Goal: Information Seeking & Learning: Learn about a topic

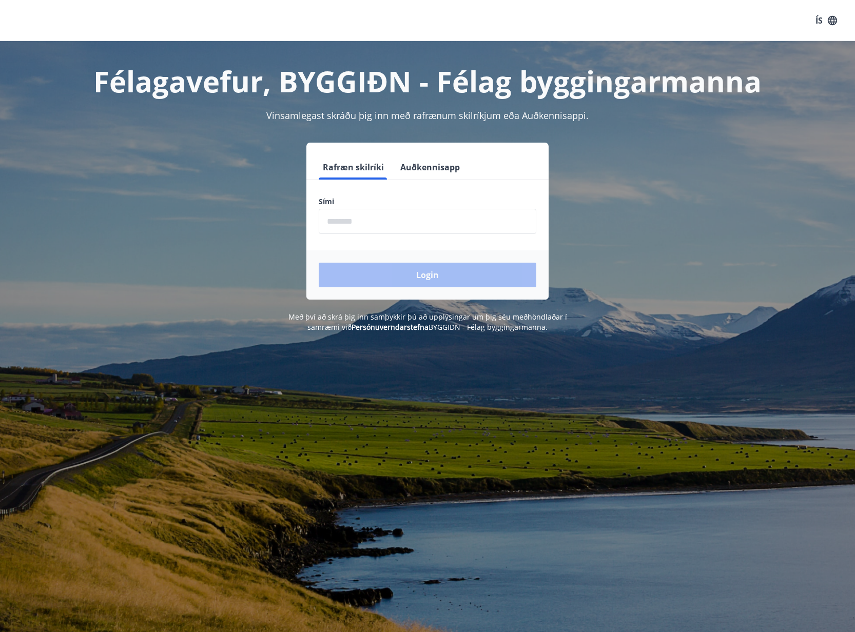
click at [379, 242] on form "Rafræn skilríki Auðkennisapp Sími ​ Login" at bounding box center [427, 227] width 242 height 145
click at [374, 219] on input "phone" at bounding box center [428, 221] width 218 height 25
type input "********"
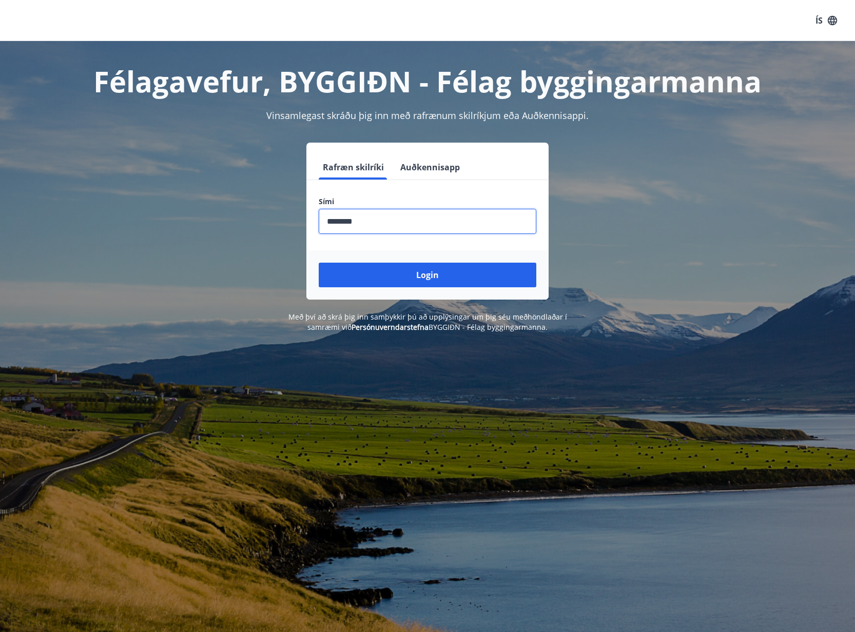
click at [319, 263] on button "Login" at bounding box center [428, 275] width 218 height 25
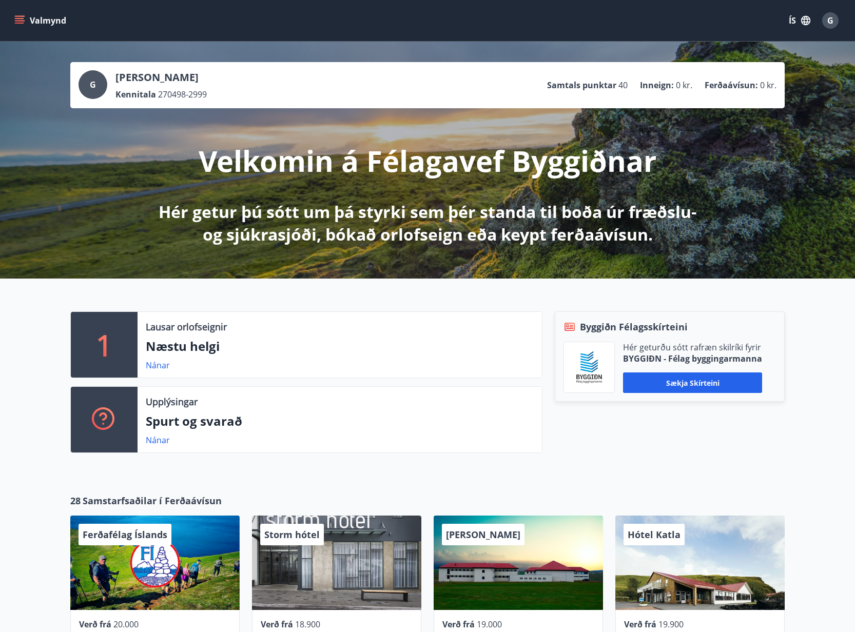
click at [2, 21] on div "Valmynd ÍS G" at bounding box center [427, 20] width 855 height 41
click at [13, 18] on button "Valmynd" at bounding box center [41, 20] width 58 height 18
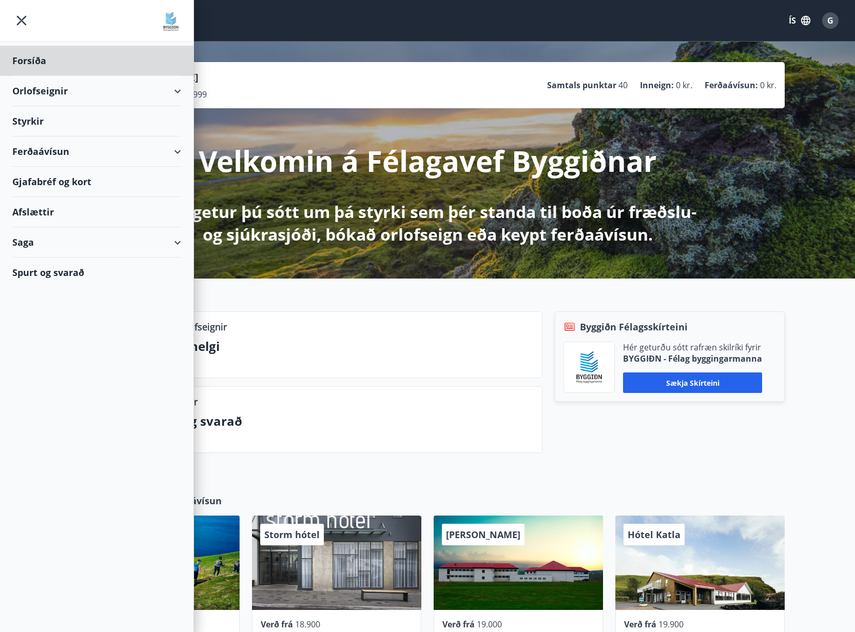
click at [24, 123] on div "Styrkir" at bounding box center [96, 121] width 169 height 30
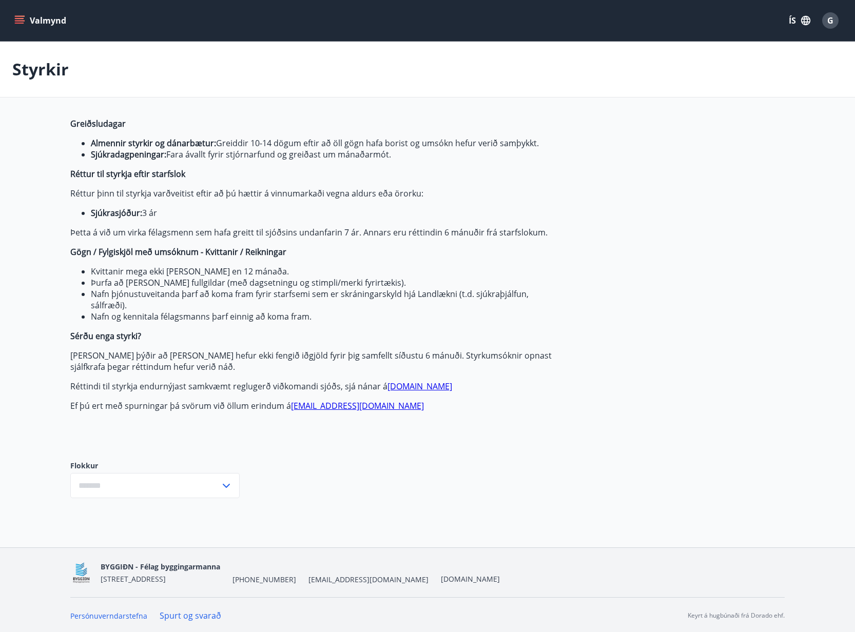
type input "***"
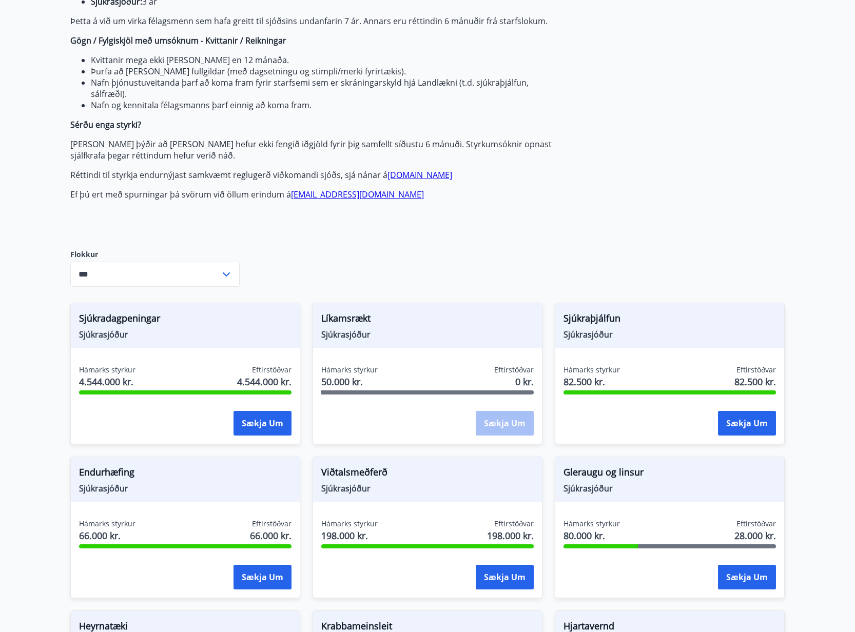
scroll to position [242, 0]
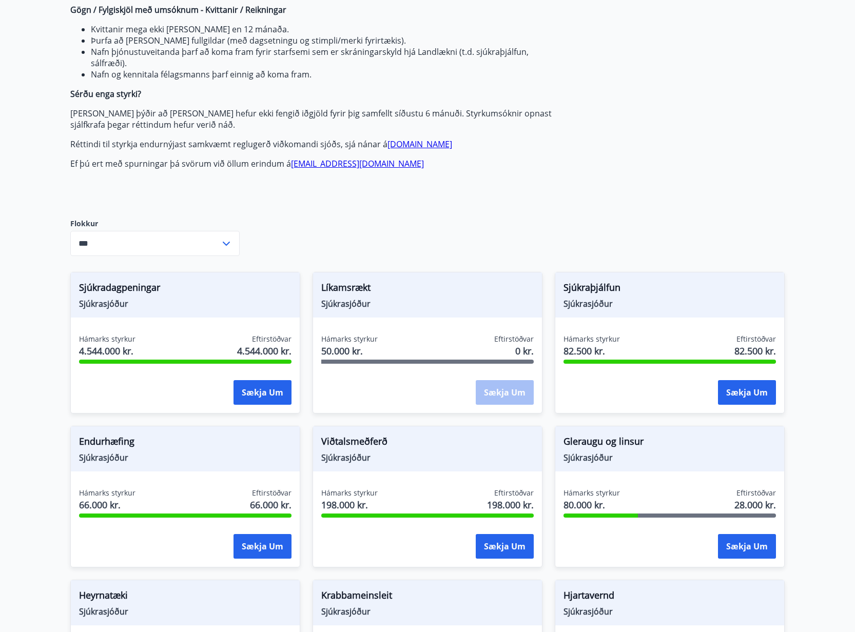
click at [326, 196] on div "Greiðsludagar Almennir styrkir og dánarbætur: Greiddir 10-14 dögum eftir að öll…" at bounding box center [312, 39] width 485 height 326
click at [352, 304] on span "Sjúkrasjóður" at bounding box center [427, 303] width 213 height 11
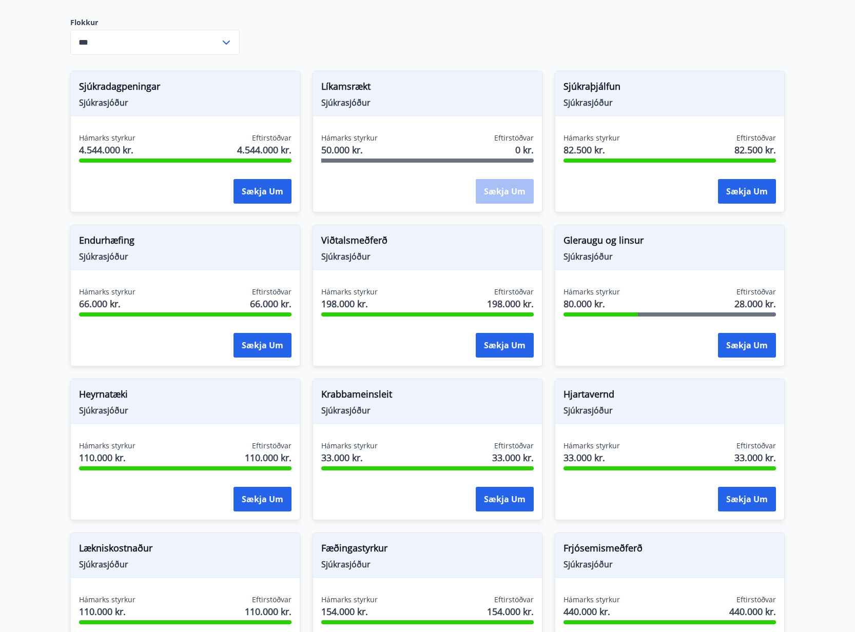
scroll to position [441, 0]
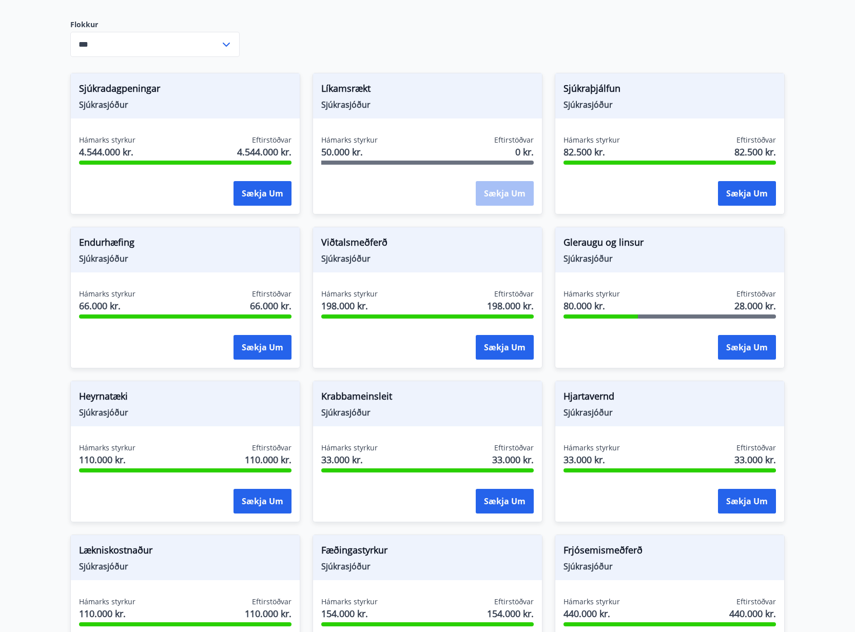
click at [358, 242] on span "Viðtalsmeðferð" at bounding box center [427, 244] width 213 height 17
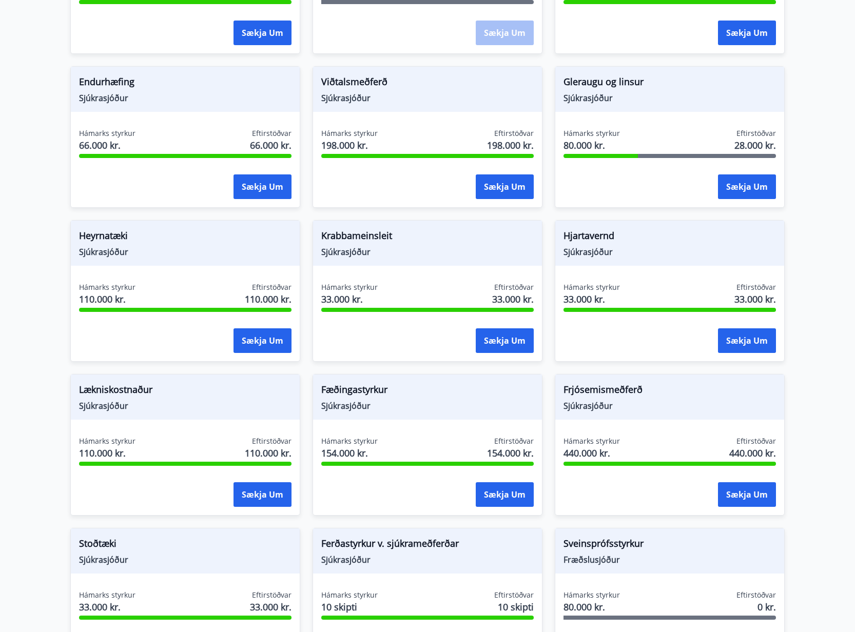
scroll to position [626, 0]
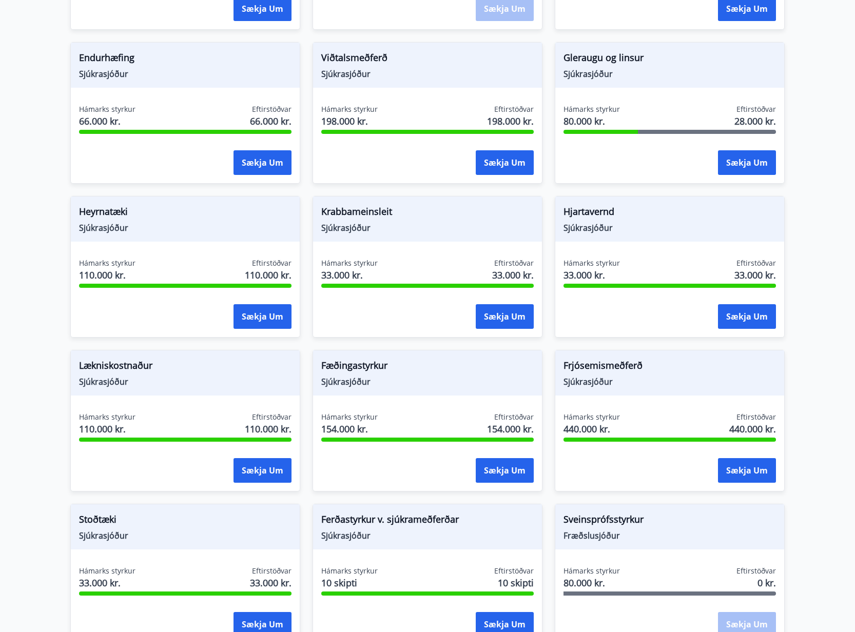
click at [640, 366] on span "Frjósemismeðferð" at bounding box center [670, 367] width 213 height 17
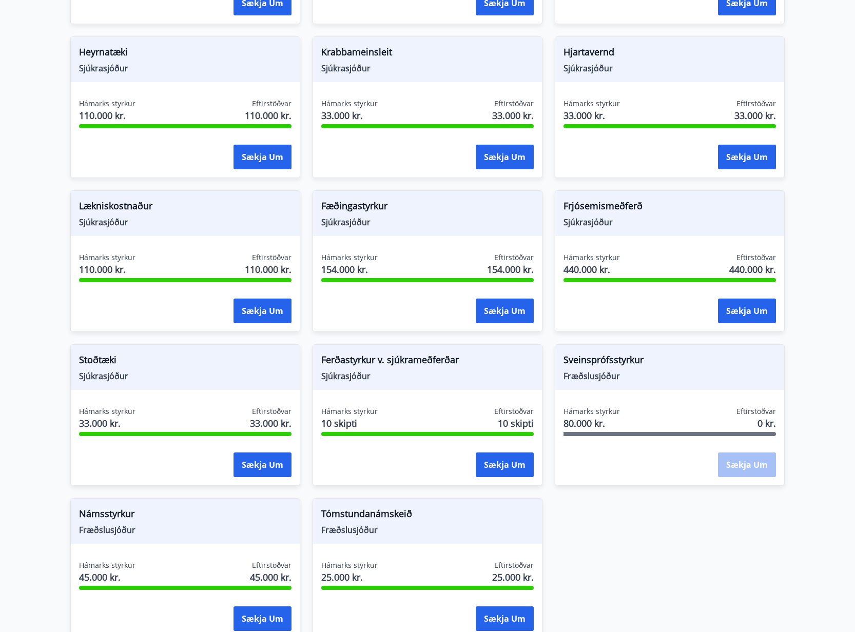
scroll to position [787, 0]
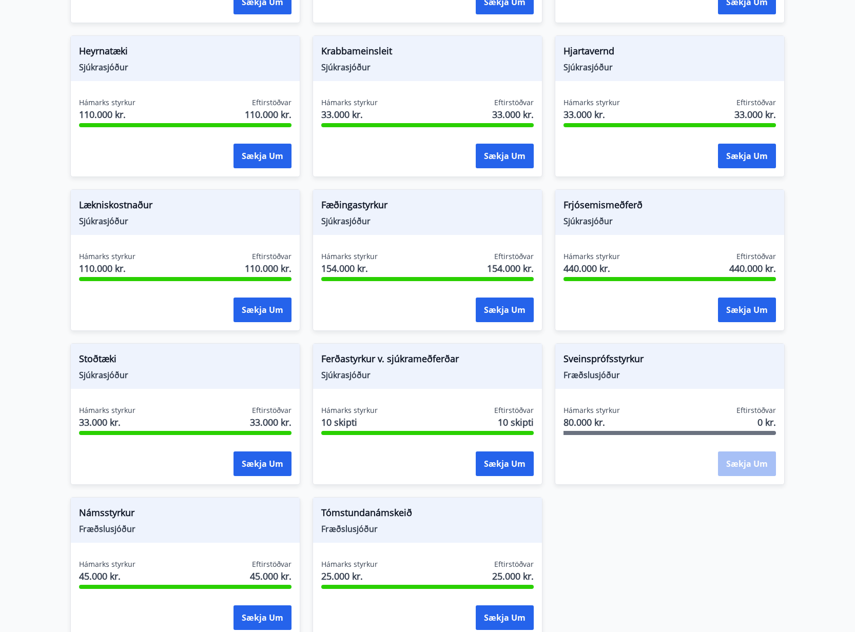
click at [429, 360] on span "Ferðastyrkur v. sjúkrameðferðar" at bounding box center [427, 360] width 213 height 17
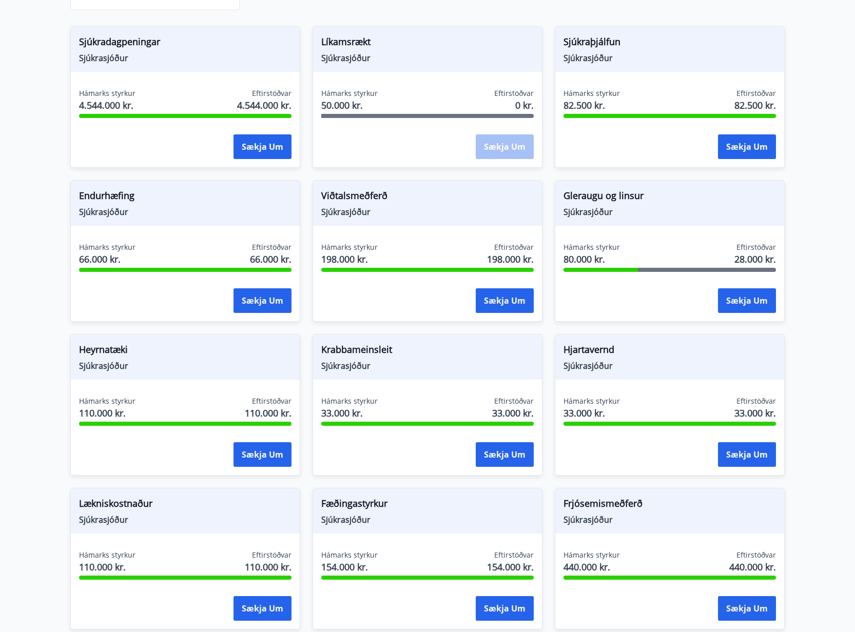
scroll to position [320, 0]
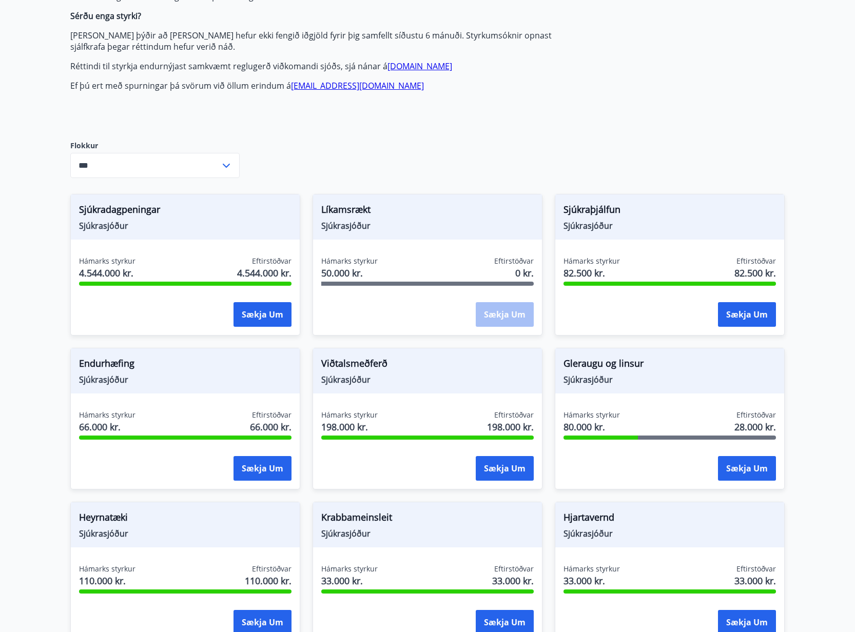
click at [350, 365] on span "Viðtalsmeðferð" at bounding box center [427, 365] width 213 height 17
click at [318, 404] on div "Viðtalsmeðferð Sjúkrasjóður Hámarks styrkur 198.000 kr. Eftirstöðvar 198.000 kr…" at bounding box center [428, 419] width 230 height 142
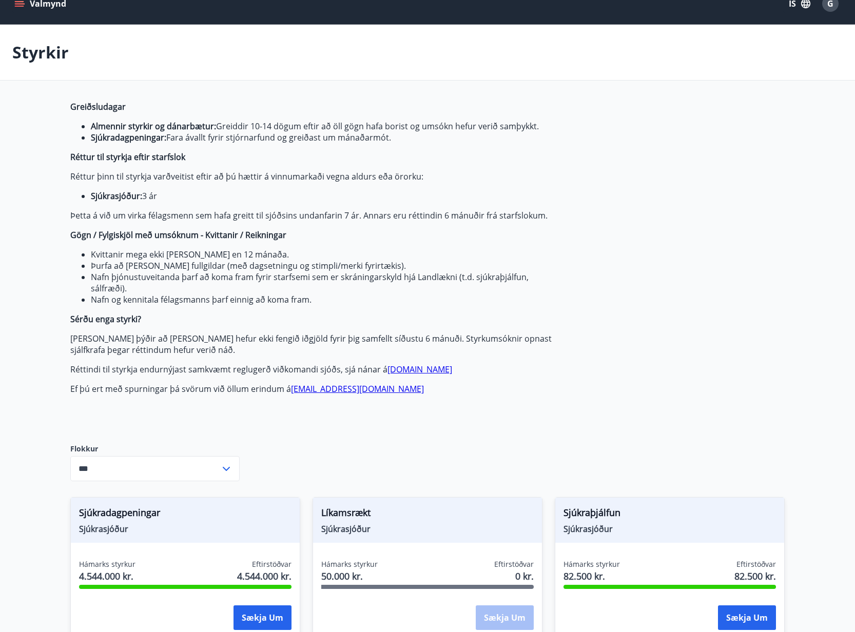
scroll to position [0, 0]
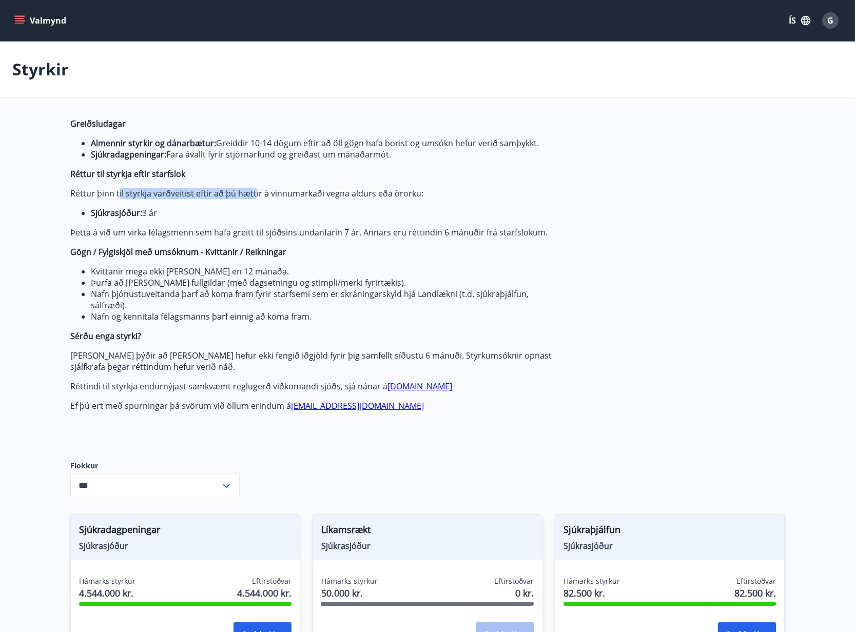
drag, startPoint x: 119, startPoint y: 191, endPoint x: 268, endPoint y: 198, distance: 149.5
click at [267, 198] on p "Réttur þinn til styrkja varðveitist eftir að þú hættir á vinnumarkaði vegna ald…" at bounding box center [312, 193] width 485 height 11
click at [268, 198] on p "Réttur þinn til styrkja varðveitist eftir að þú hættir á vinnumarkaði vegna ald…" at bounding box center [312, 193] width 485 height 11
drag, startPoint x: 94, startPoint y: 232, endPoint x: 299, endPoint y: 250, distance: 205.6
click at [298, 250] on span "Greiðsludagar Almennir styrkir og dánarbætur: Greiddir 10-14 dögum eftir að öll…" at bounding box center [312, 265] width 485 height 294
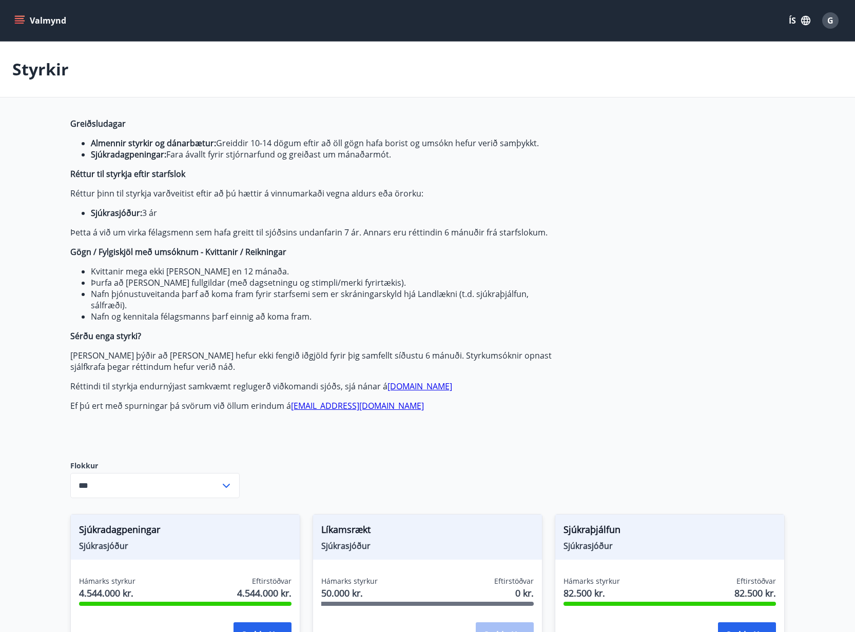
click at [225, 229] on p "Þetta á við um virka félagsmenn sem hafa greitt til sjóðsins undanfarin 7 ár. A…" at bounding box center [312, 232] width 485 height 11
drag, startPoint x: 93, startPoint y: 227, endPoint x: 245, endPoint y: 225, distance: 151.4
click at [245, 225] on span "Greiðsludagar Almennir styrkir og dánarbætur: Greiddir 10-14 dögum eftir að öll…" at bounding box center [312, 265] width 485 height 294
click at [27, 24] on button "Valmynd" at bounding box center [41, 20] width 58 height 18
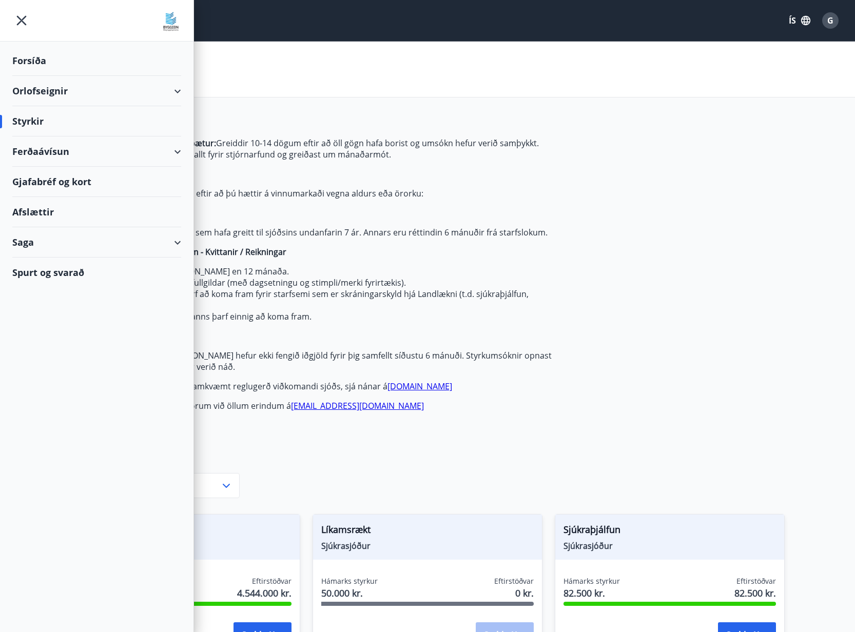
click at [176, 153] on div "Ferðaávísun" at bounding box center [96, 152] width 169 height 30
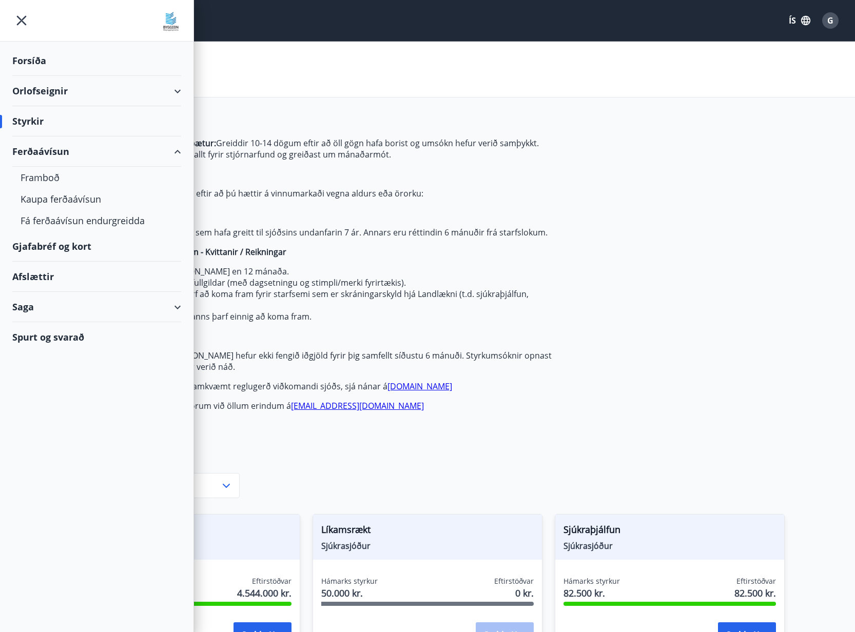
click at [176, 153] on div "Ferðaávísun" at bounding box center [96, 152] width 169 height 30
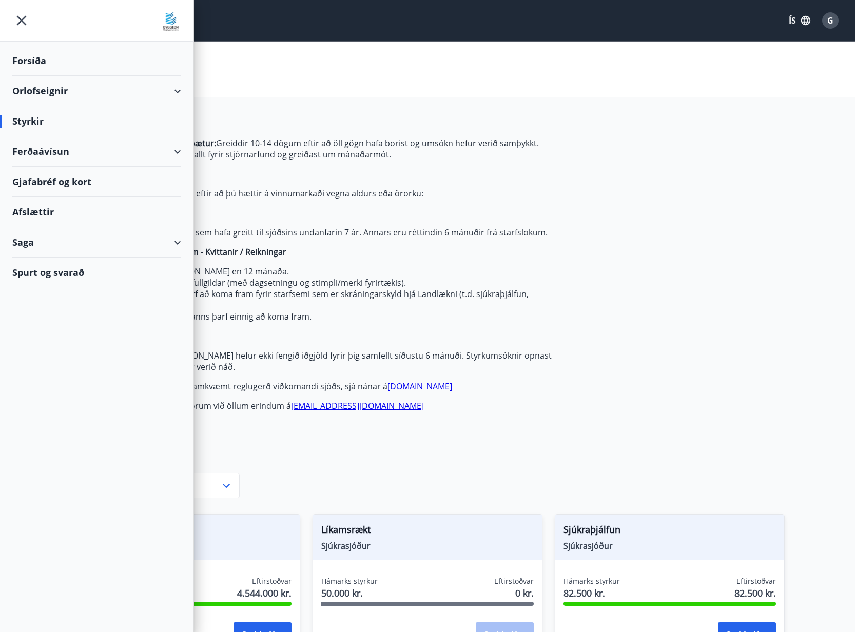
click at [161, 90] on div "Orlofseignir" at bounding box center [96, 91] width 169 height 30
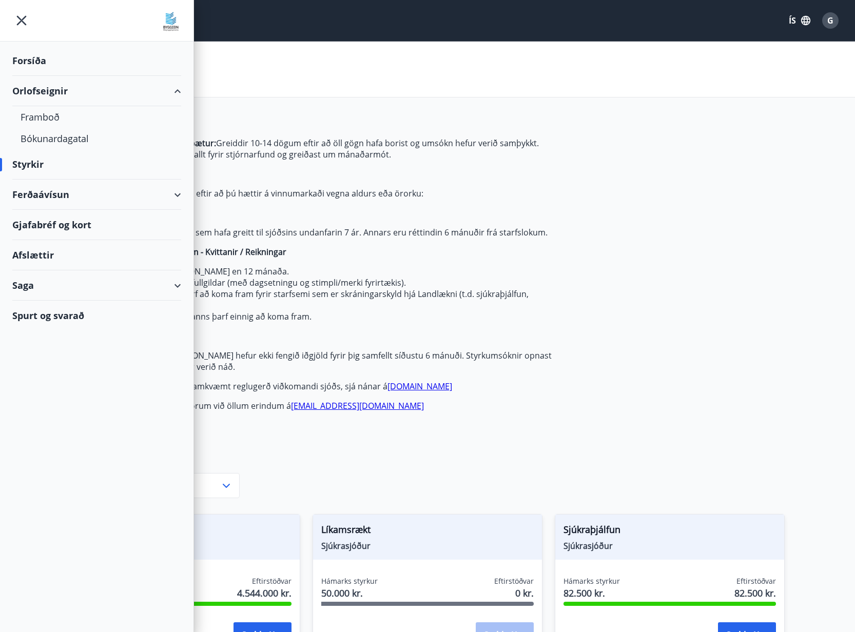
click at [161, 90] on div "Orlofseignir" at bounding box center [96, 91] width 169 height 30
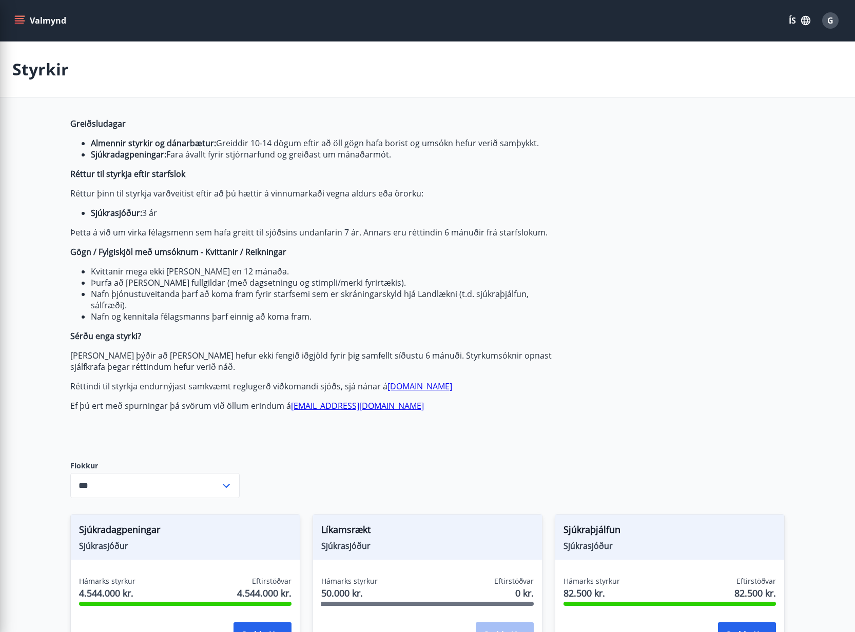
click at [291, 121] on p "Greiðsludagar" at bounding box center [312, 123] width 485 height 11
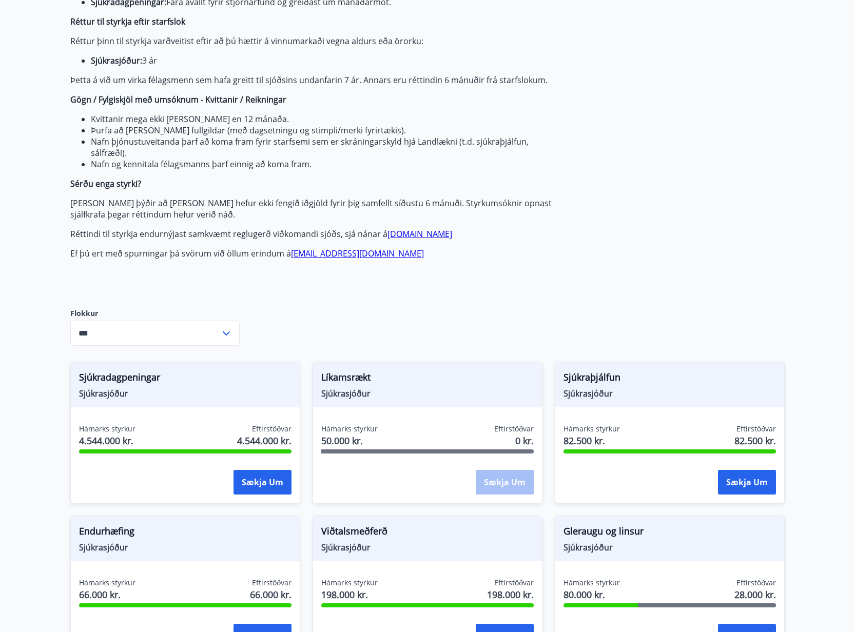
scroll to position [398, 0]
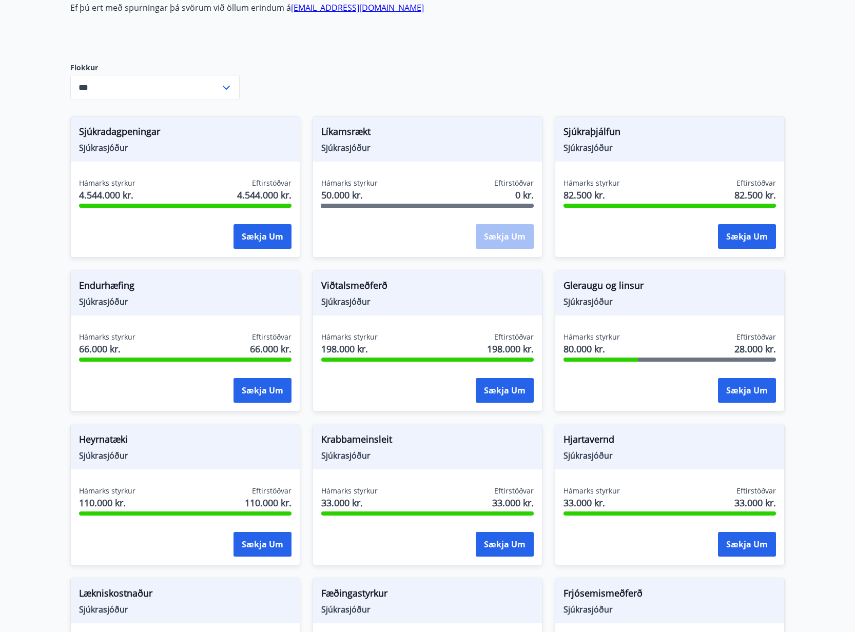
click at [405, 301] on span "Sjúkrasjóður" at bounding box center [427, 301] width 213 height 11
click at [363, 287] on span "Viðtalsmeðferð" at bounding box center [427, 287] width 213 height 17
click at [512, 346] on span "198.000 kr." at bounding box center [510, 348] width 47 height 13
click at [543, 277] on div "Gleraugu og [PERSON_NAME] Hámarks styrkur 80.000 kr. Eftirstöðvar 28.000 kr. Sæ…" at bounding box center [664, 335] width 242 height 154
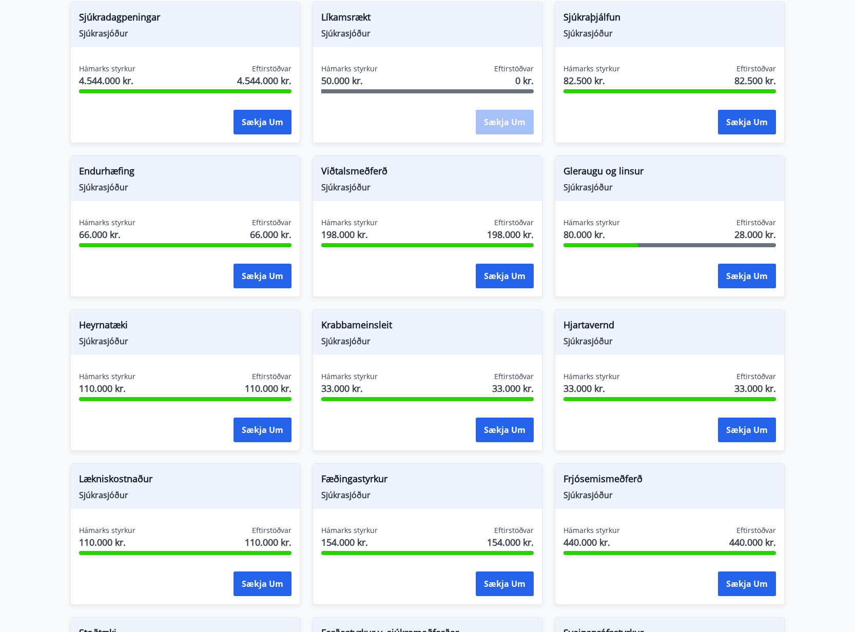
scroll to position [610, 0]
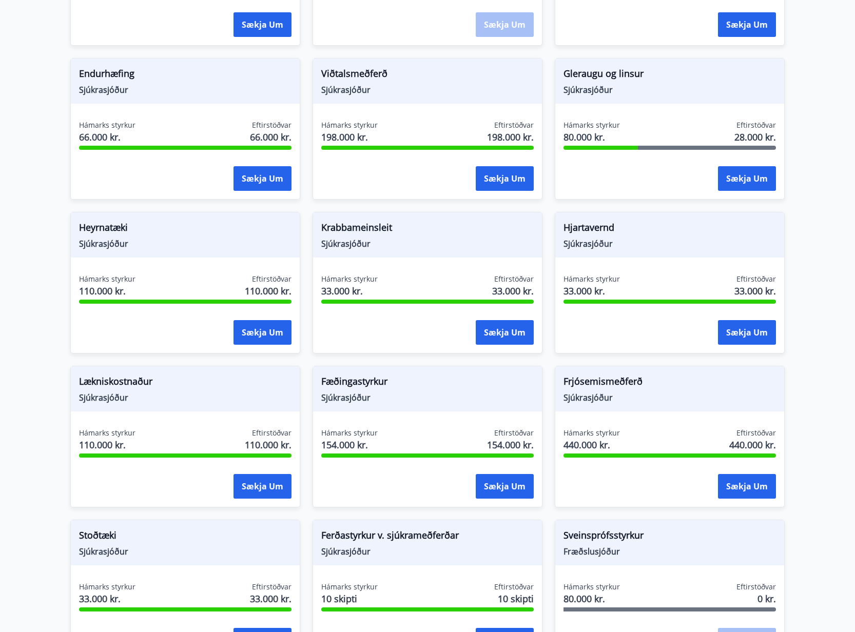
click at [548, 182] on div "Gleraugu og [PERSON_NAME] Hámarks styrkur 80.000 kr. Eftirstöðvar 28.000 kr. Sæ…" at bounding box center [664, 123] width 242 height 154
click at [548, 173] on div "Gleraugu og [PERSON_NAME] Hámarks styrkur 80.000 kr. Eftirstöðvar 28.000 kr. Sæ…" at bounding box center [664, 123] width 242 height 154
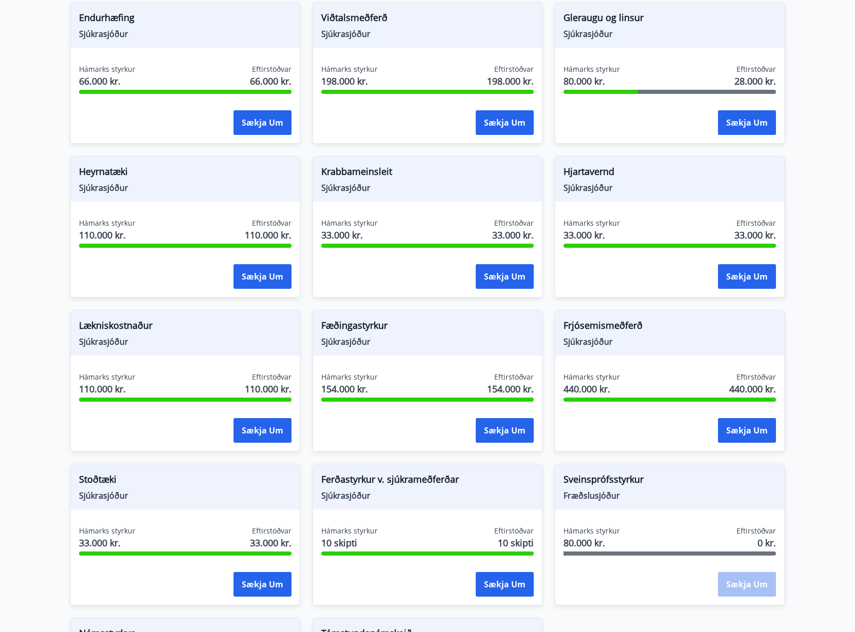
scroll to position [675, 0]
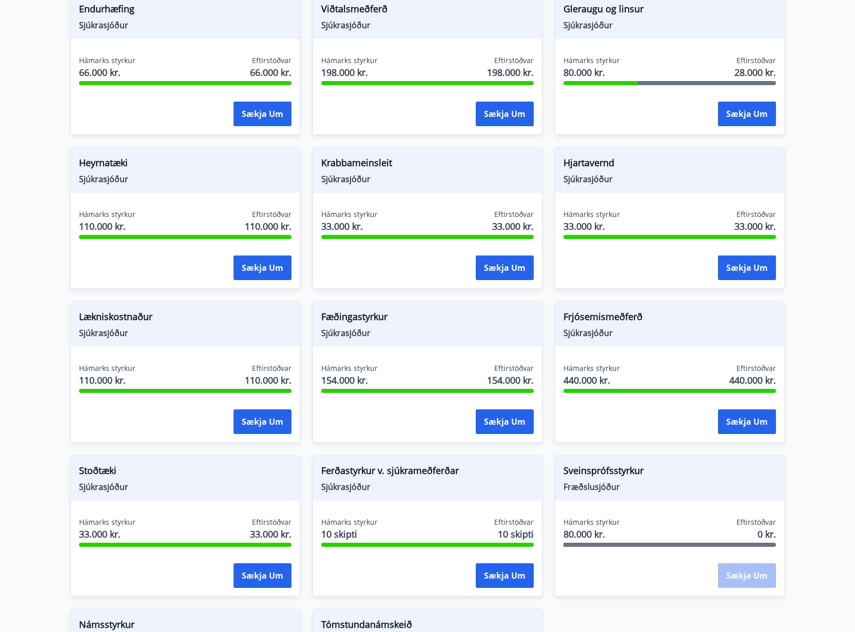
drag, startPoint x: 350, startPoint y: 321, endPoint x: 390, endPoint y: 331, distance: 41.2
click at [350, 321] on span "Fæðingastyrkur" at bounding box center [427, 318] width 213 height 17
click at [390, 331] on span "Sjúkrasjóður" at bounding box center [427, 332] width 213 height 11
click at [359, 368] on span "Hámarks styrkur" at bounding box center [349, 368] width 56 height 10
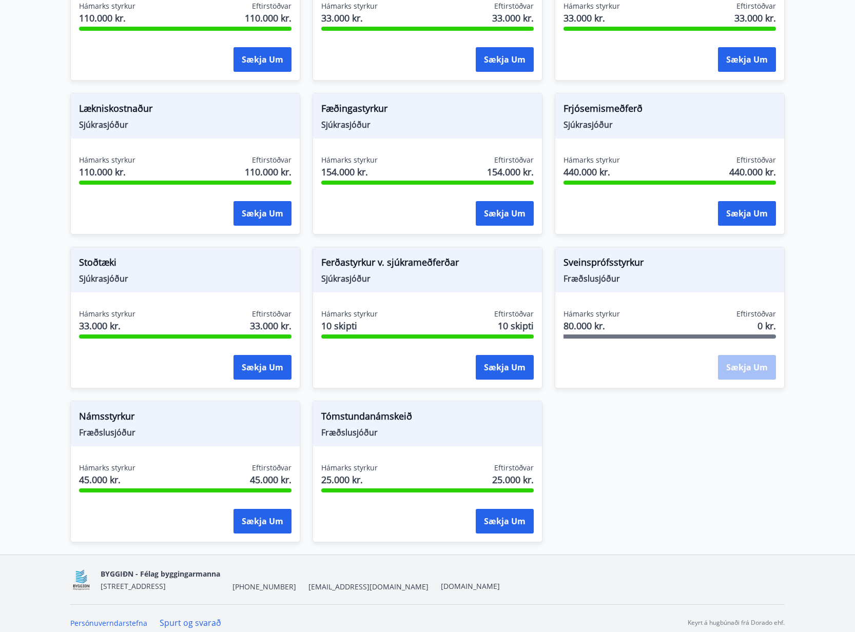
scroll to position [875, 0]
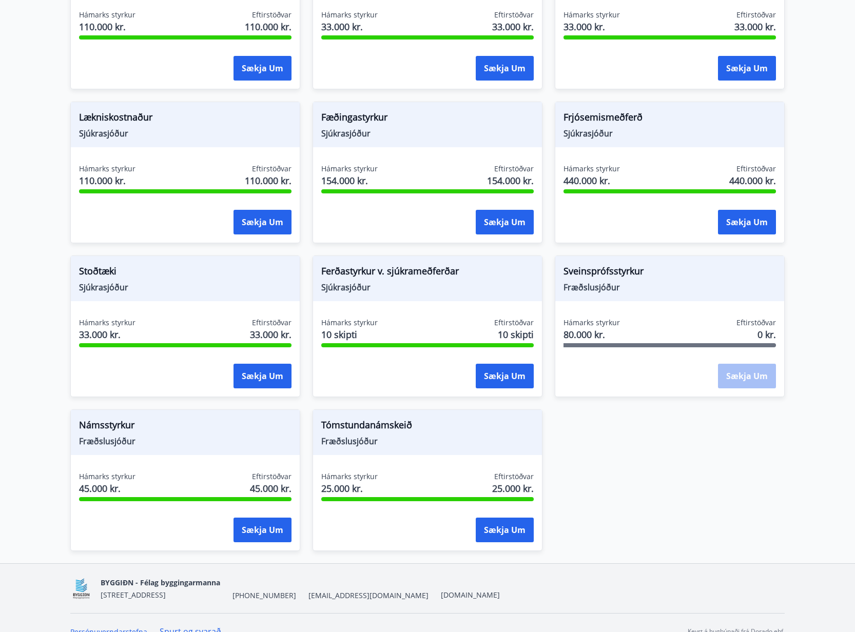
click at [550, 308] on div "Sveinsprófsstyrkur Fræðslusjóður Hámarks styrkur 80.000 kr. Eftirstöðvar 0 kr. …" at bounding box center [664, 320] width 242 height 154
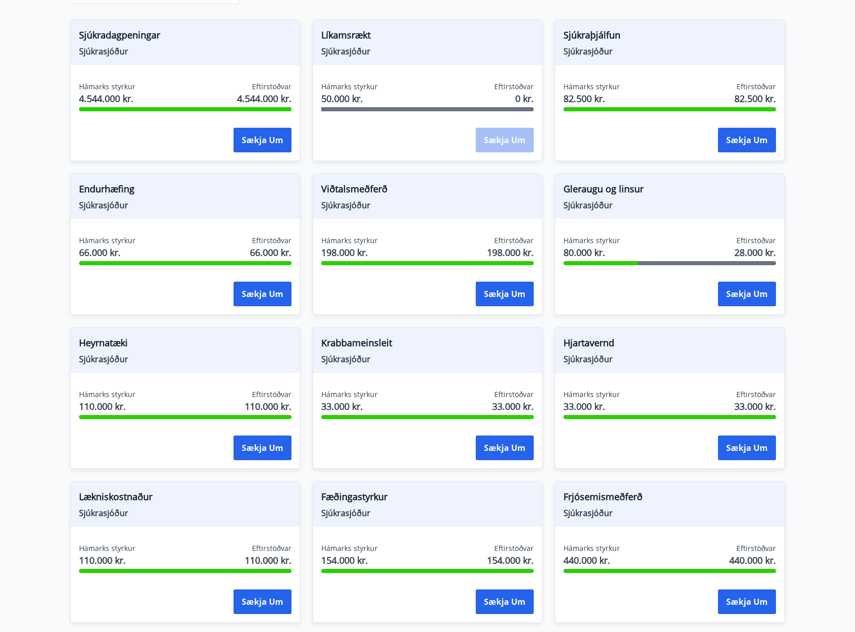
scroll to position [493, 0]
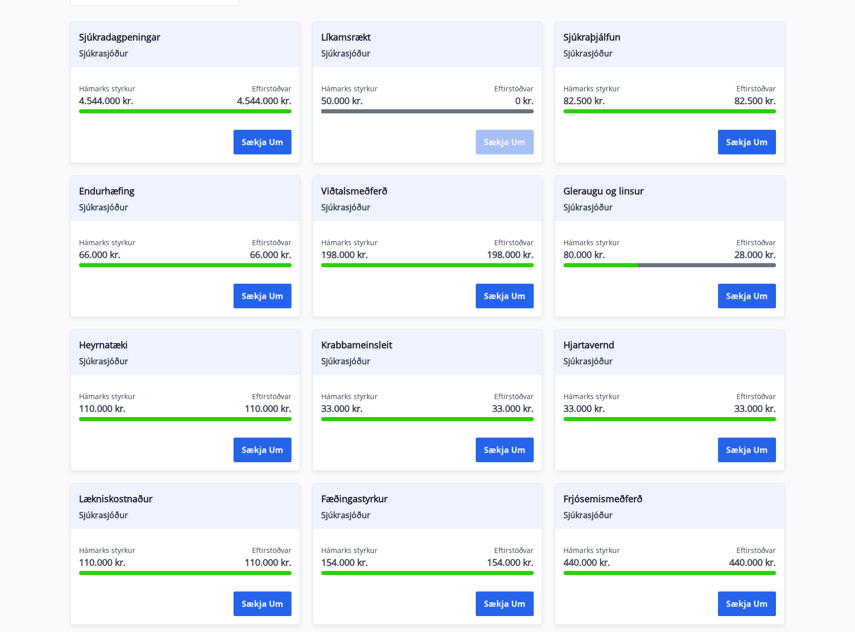
click at [463, 286] on div "Sækja um" at bounding box center [427, 297] width 213 height 26
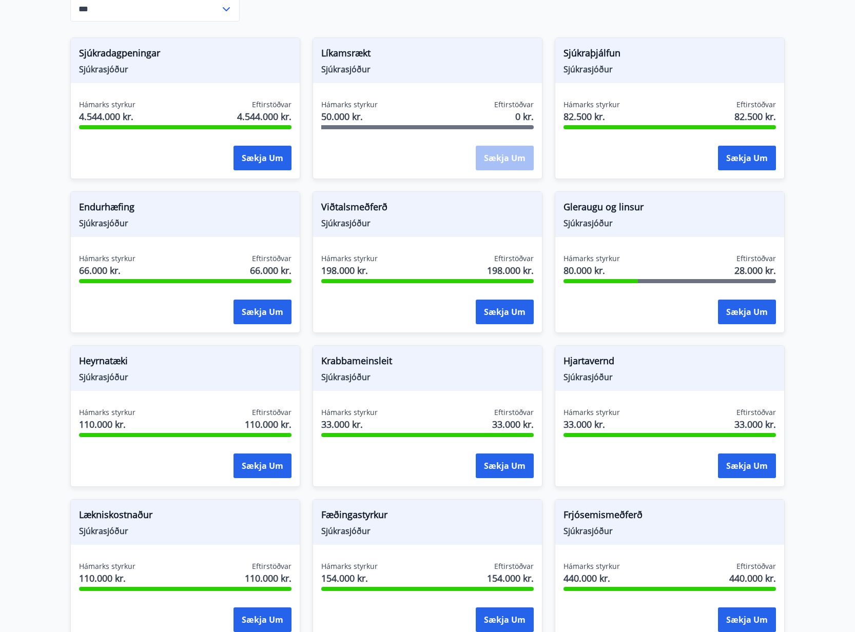
scroll to position [0, 0]
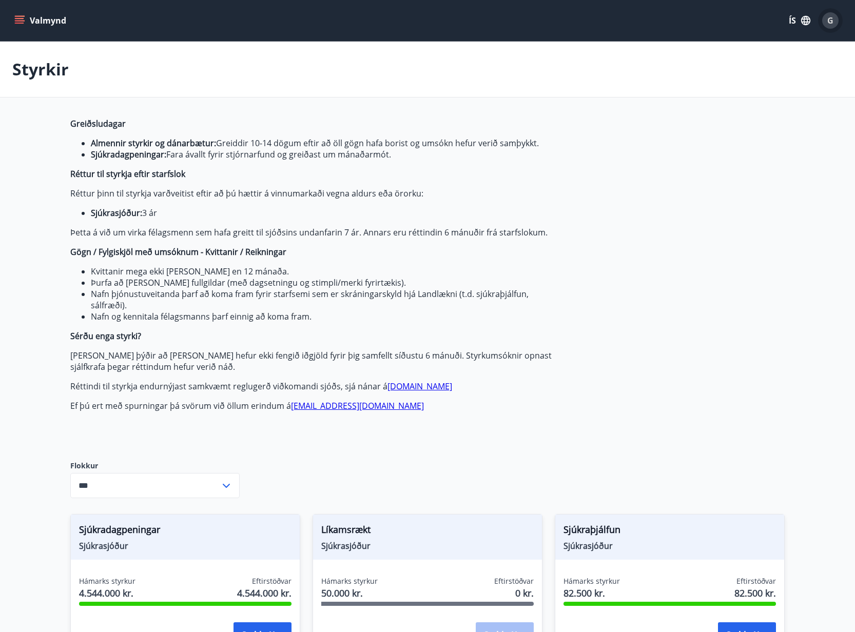
click at [832, 19] on span "G" at bounding box center [830, 20] width 6 height 11
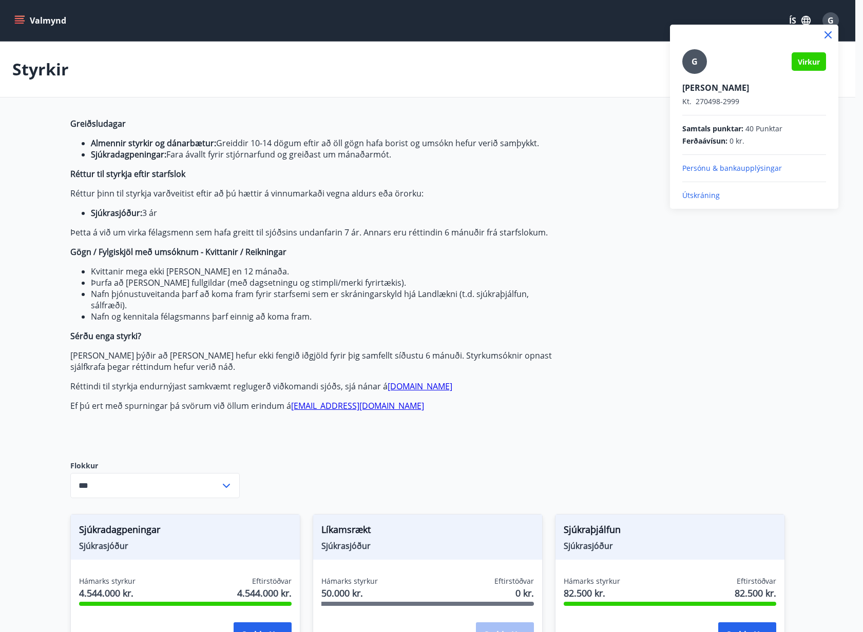
click at [600, 168] on div at bounding box center [431, 316] width 863 height 632
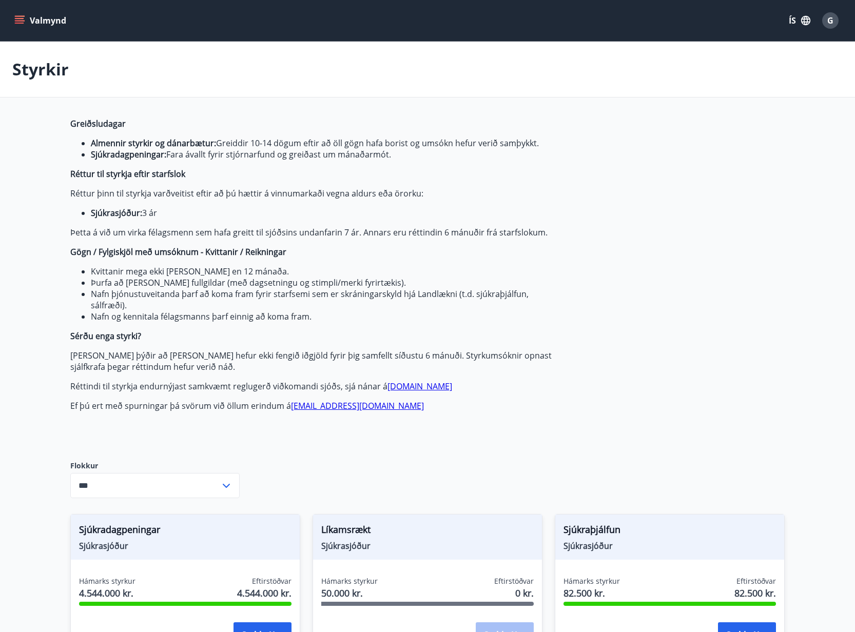
click at [199, 492] on input "***" at bounding box center [145, 485] width 150 height 25
click at [204, 415] on div "Greiðsludagar Almennir styrkir og dánarbætur: Greiddir 10-14 dögum eftir að öll…" at bounding box center [312, 281] width 485 height 326
click at [22, 3] on div "Valmynd ÍS G" at bounding box center [427, 20] width 855 height 41
click at [29, 74] on p "Styrkir" at bounding box center [40, 69] width 56 height 23
click at [80, 74] on div "Styrkir" at bounding box center [427, 70] width 855 height 56
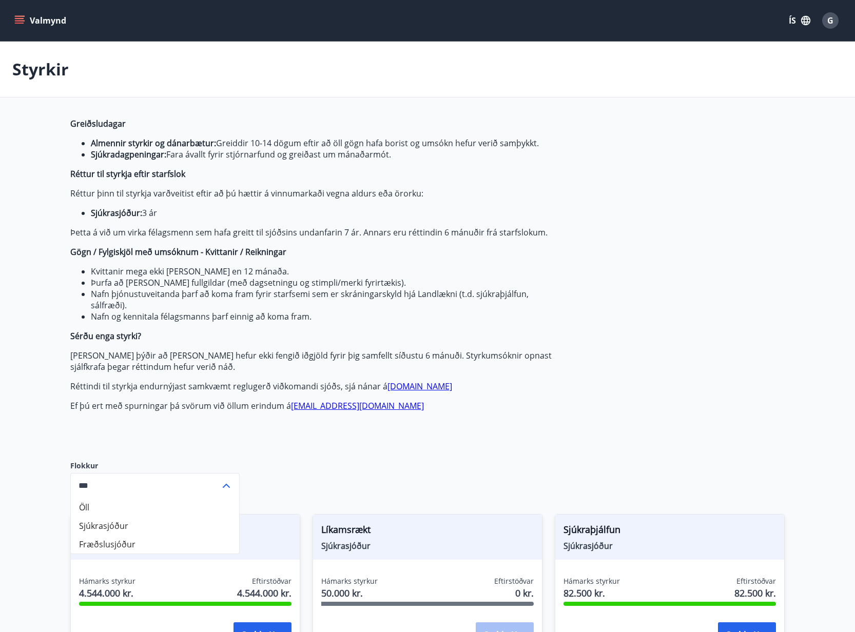
click at [18, 24] on icon "menu" at bounding box center [19, 20] width 10 height 10
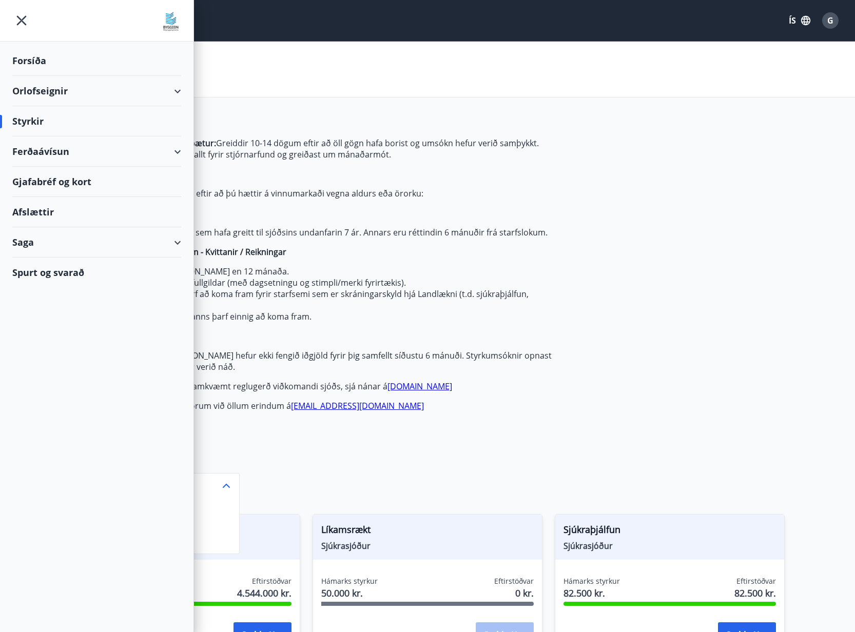
click at [53, 61] on div "Forsíða" at bounding box center [96, 61] width 169 height 30
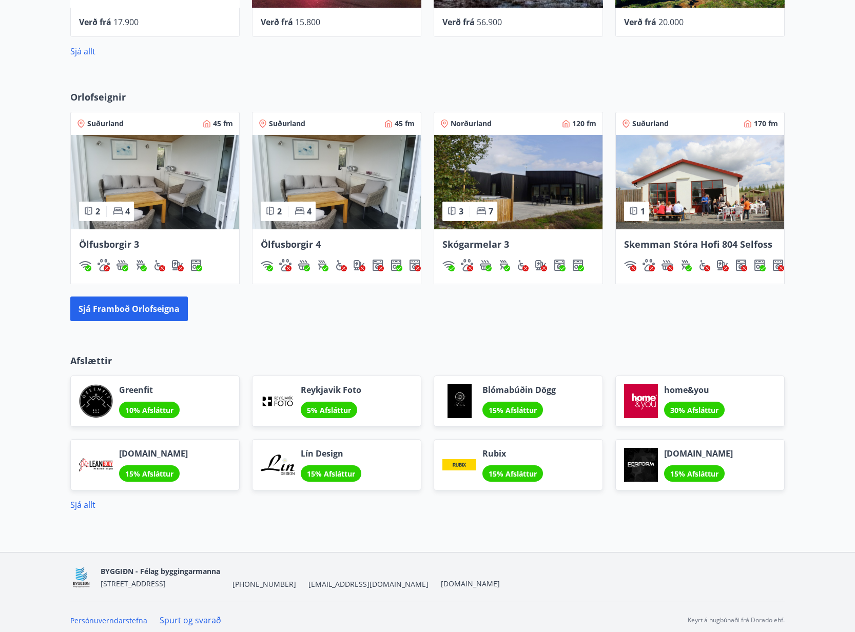
scroll to position [609, 0]
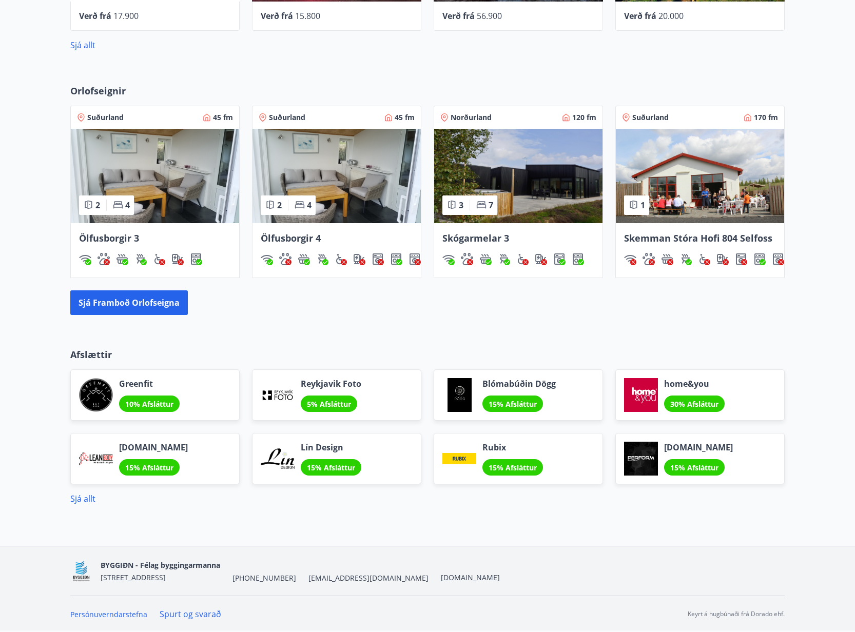
click at [179, 611] on link "Spurt og svarað" at bounding box center [191, 614] width 62 height 11
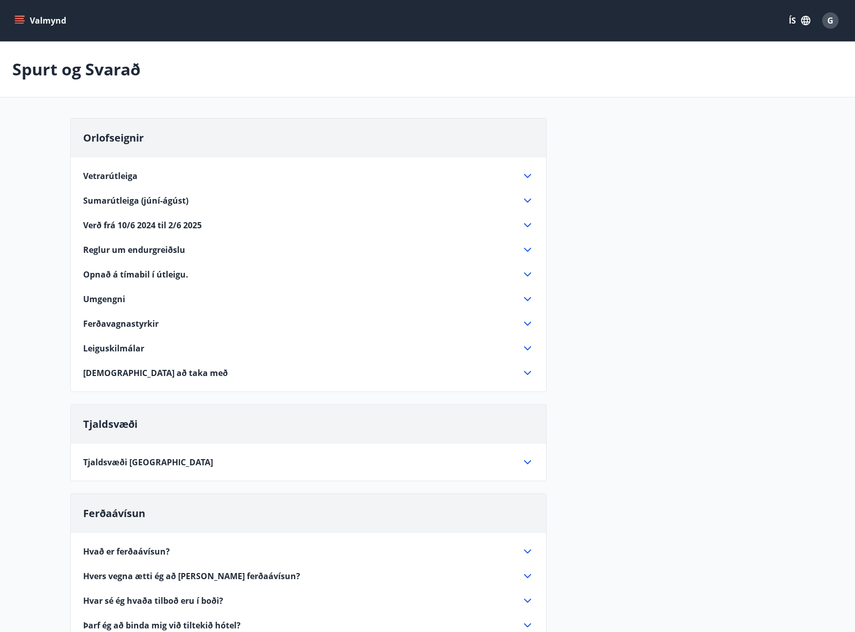
click at [123, 324] on span "Ferðavagnastyrkir" at bounding box center [120, 323] width 75 height 11
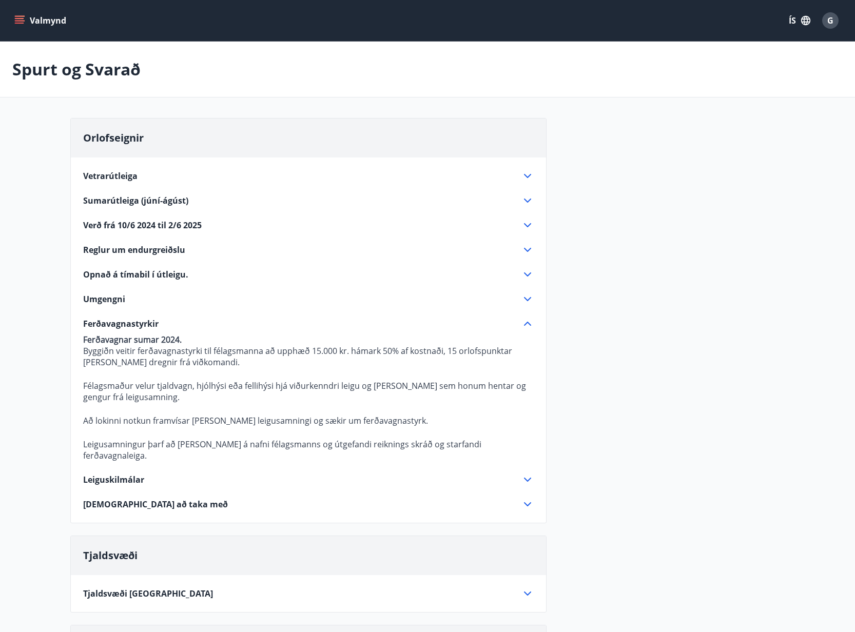
click at [123, 324] on span "Ferðavagnastyrkir" at bounding box center [120, 323] width 75 height 11
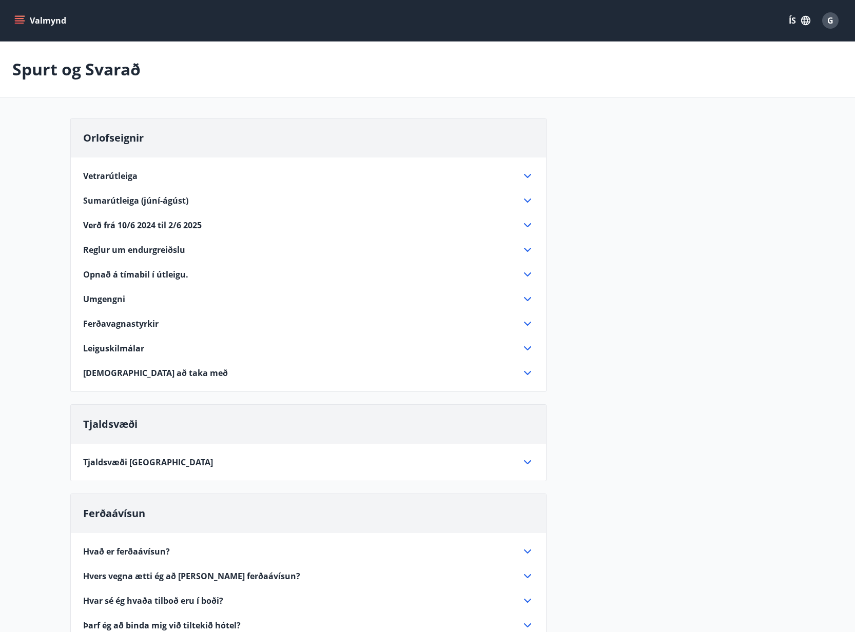
click at [164, 223] on span "Verð frá 10/6 2024 til 2/6 2025" at bounding box center [142, 225] width 119 height 11
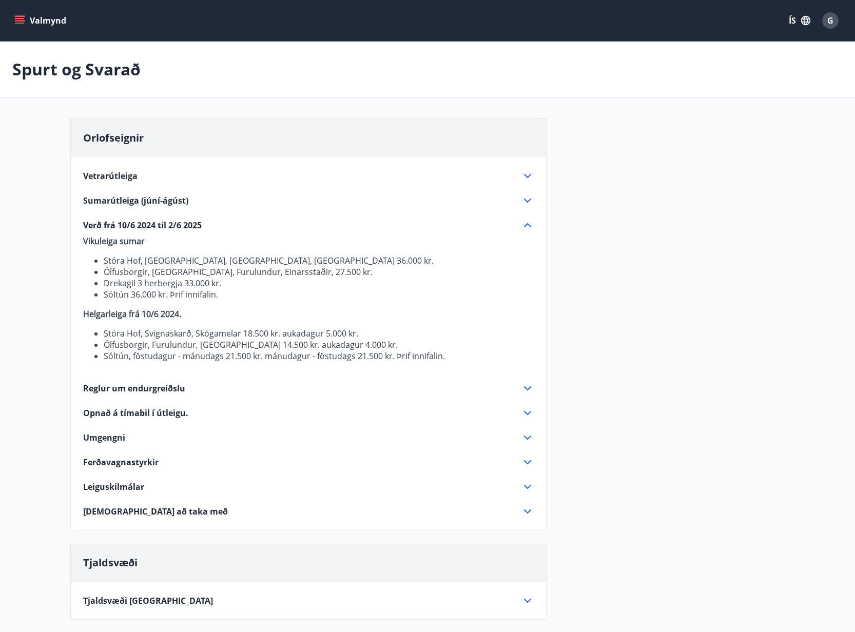
click at [171, 225] on span "Verð frá 10/6 2024 til 2/6 2025" at bounding box center [142, 225] width 119 height 11
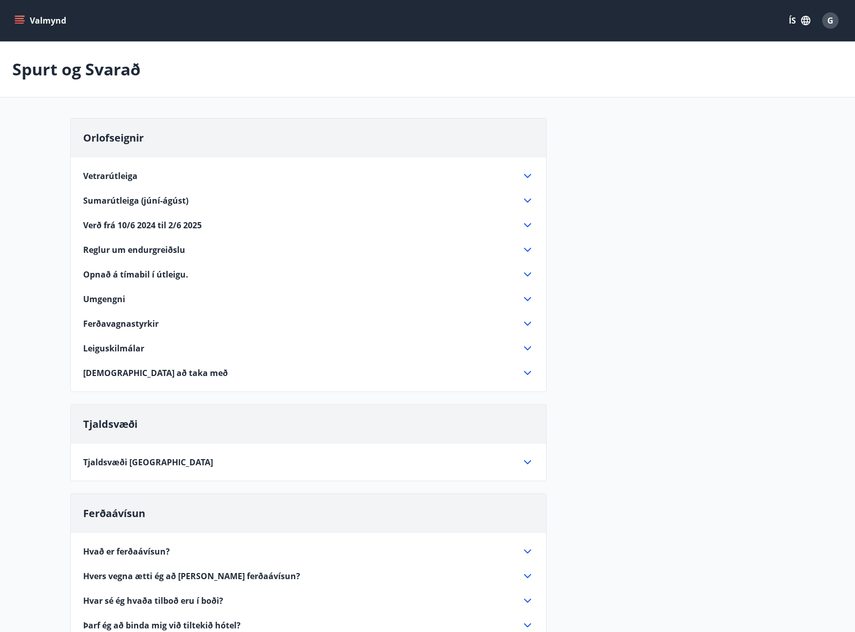
click at [17, 23] on icon "menu" at bounding box center [19, 23] width 9 height 1
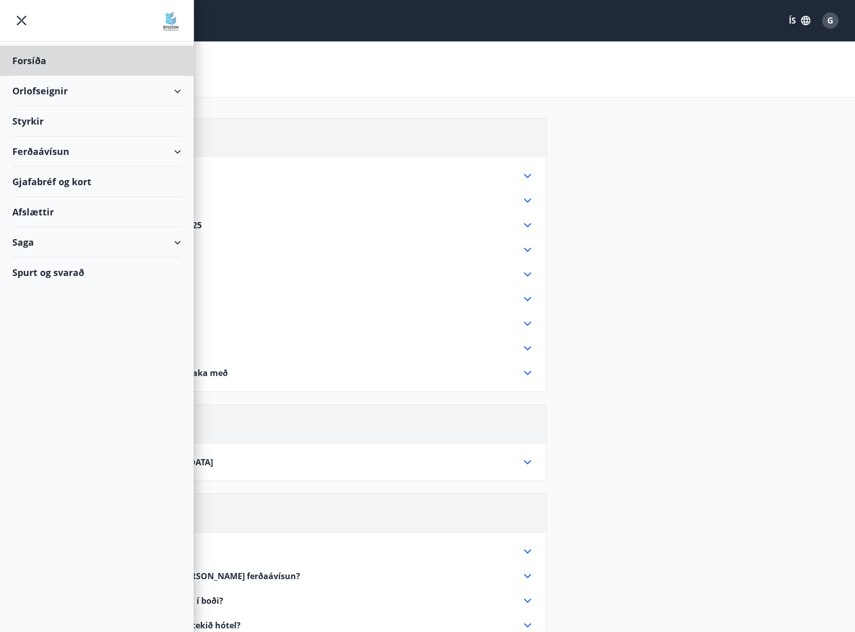
click at [76, 126] on div "Styrkir" at bounding box center [96, 121] width 169 height 30
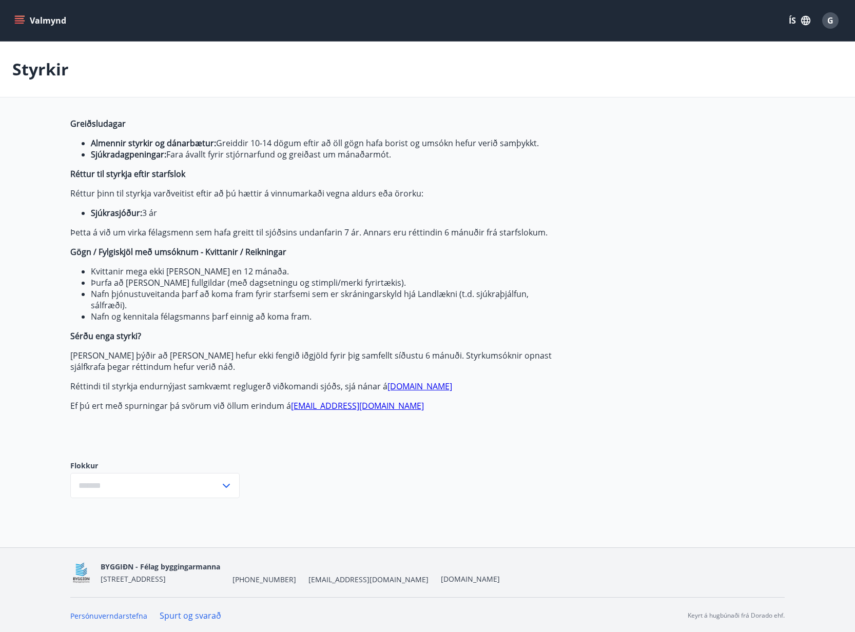
type input "***"
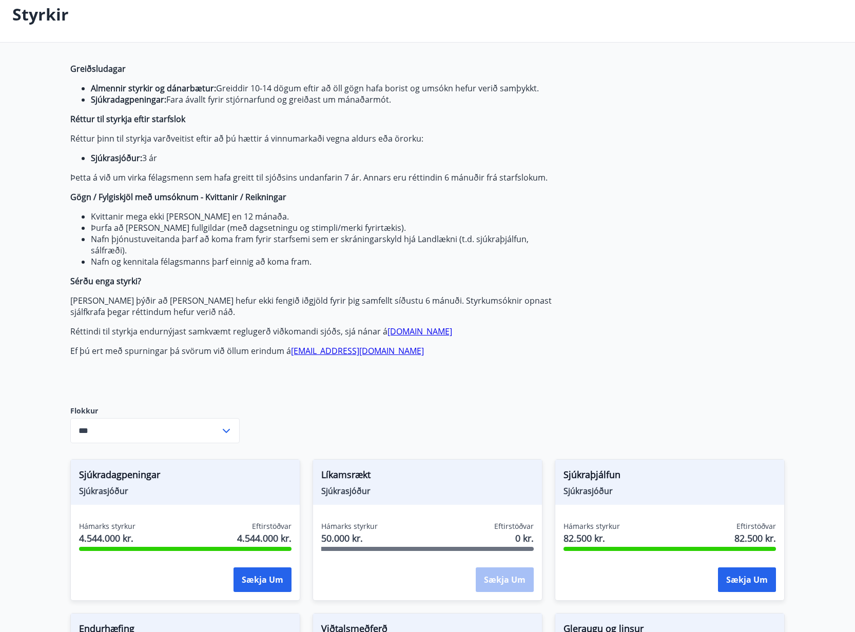
scroll to position [57, 0]
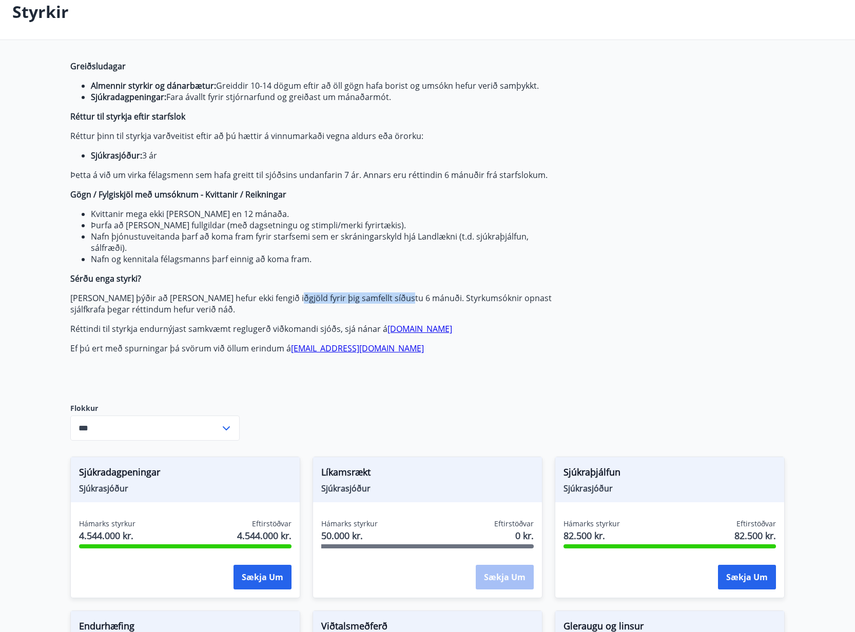
drag, startPoint x: 280, startPoint y: 299, endPoint x: 404, endPoint y: 296, distance: 124.2
click at [403, 296] on p "[PERSON_NAME] þýðir að [PERSON_NAME] hefur ekki fengið iðgjöld fyrir þig samfel…" at bounding box center [312, 304] width 485 height 23
click at [404, 296] on p "[PERSON_NAME] þýðir að [PERSON_NAME] hefur ekki fengið iðgjöld fyrir þig samfel…" at bounding box center [312, 304] width 485 height 23
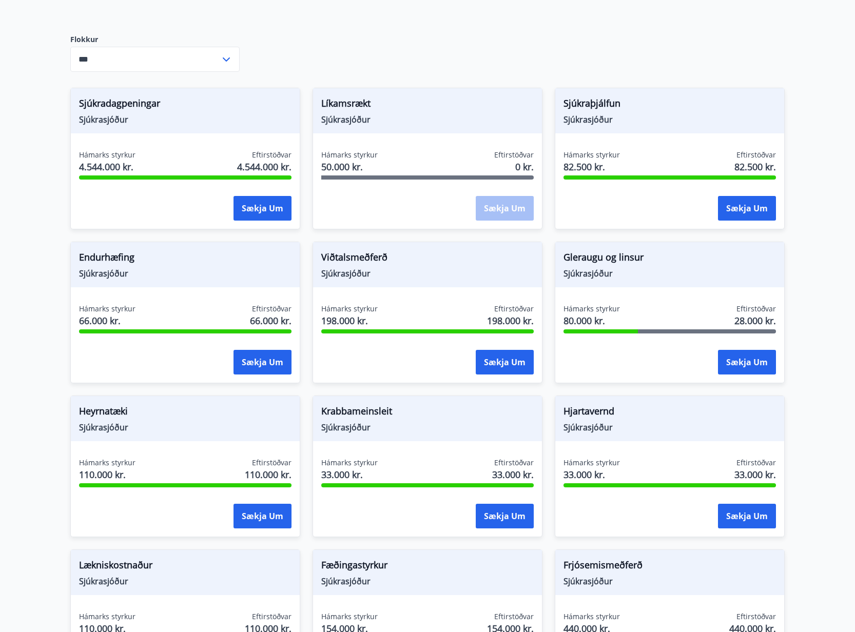
scroll to position [438, 0]
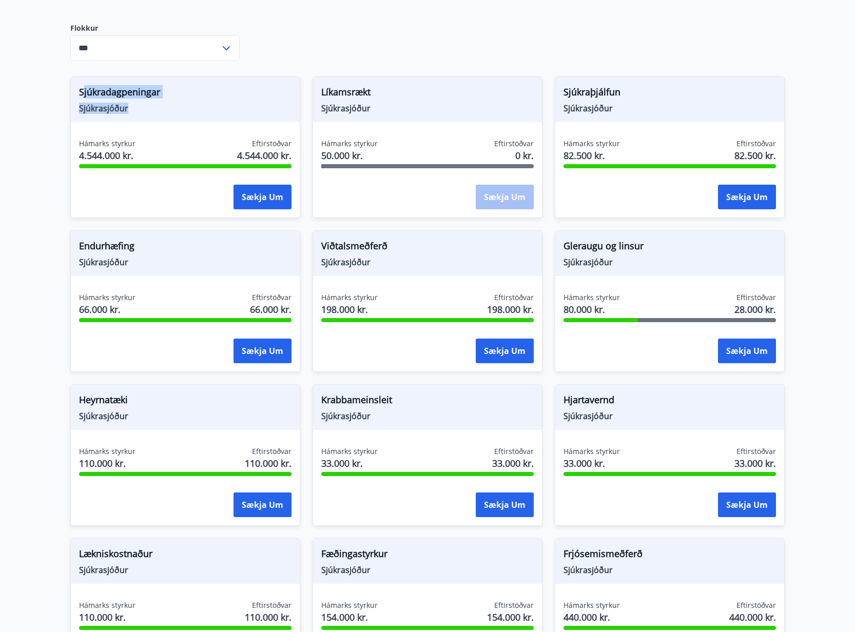
drag, startPoint x: 82, startPoint y: 89, endPoint x: 199, endPoint y: 110, distance: 118.8
click at [199, 110] on div "Sjúkradagpeningar Sjúkrasjóður" at bounding box center [185, 99] width 229 height 45
click at [199, 110] on span "Sjúkrasjóður" at bounding box center [185, 108] width 213 height 11
drag, startPoint x: 169, startPoint y: 258, endPoint x: 188, endPoint y: 259, distance: 19.5
click at [188, 259] on div "Endurhæfing Sjúkrasjóður" at bounding box center [185, 253] width 229 height 45
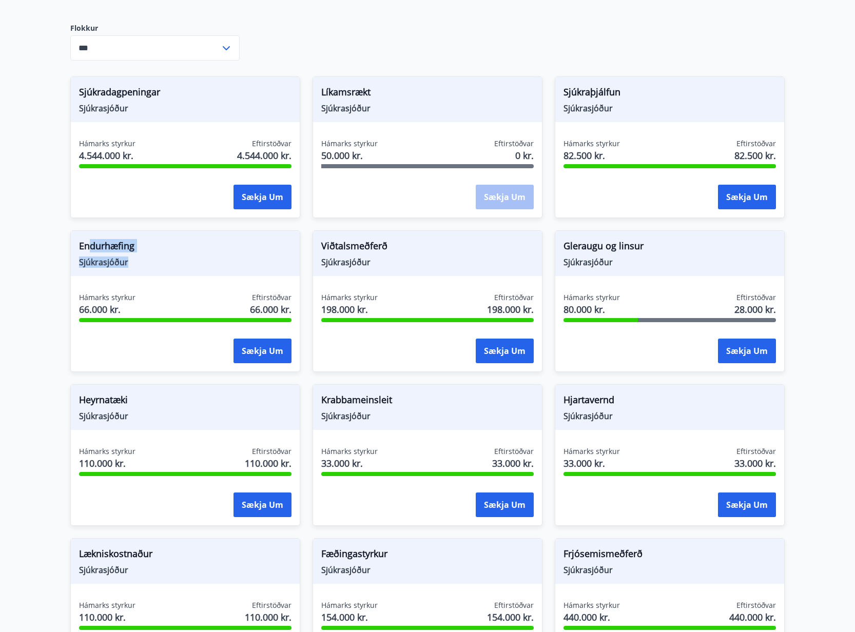
click at [188, 259] on span "Sjúkrasjóður" at bounding box center [185, 262] width 213 height 11
drag, startPoint x: 326, startPoint y: 247, endPoint x: 441, endPoint y: 247, distance: 115.5
click at [419, 241] on span "Viðtalsmeðferð" at bounding box center [427, 247] width 213 height 17
click at [441, 247] on span "Viðtalsmeðferð" at bounding box center [427, 247] width 213 height 17
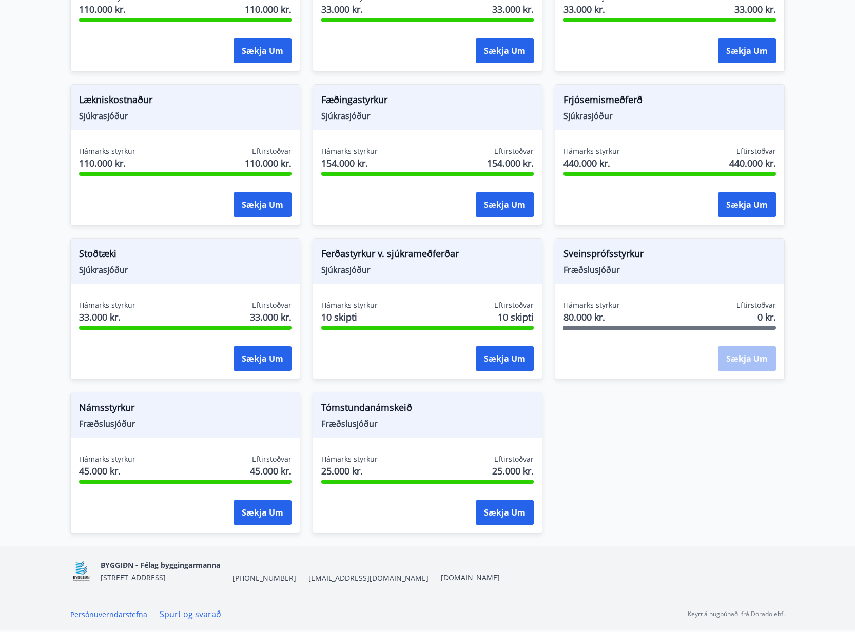
scroll to position [0, 0]
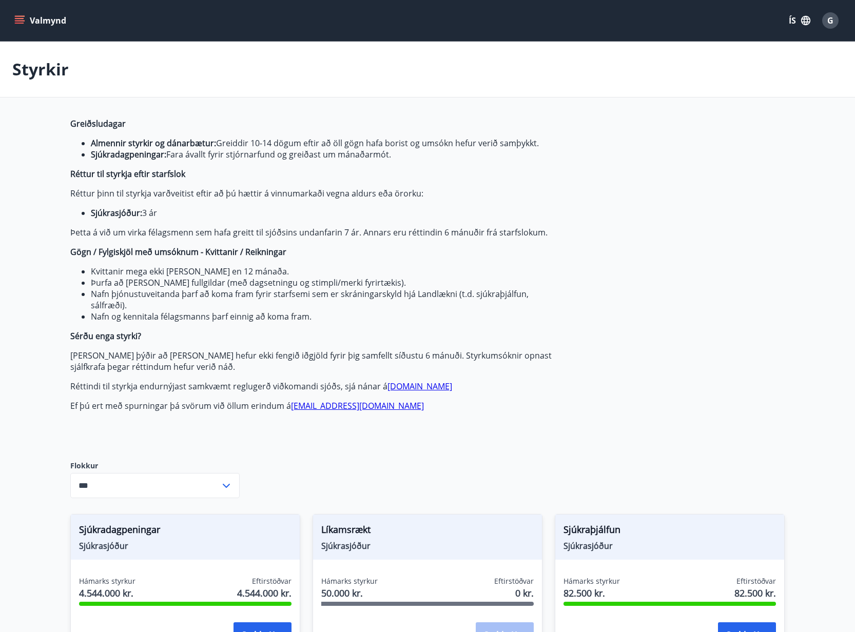
click at [801, 23] on icon "button" at bounding box center [805, 20] width 11 height 11
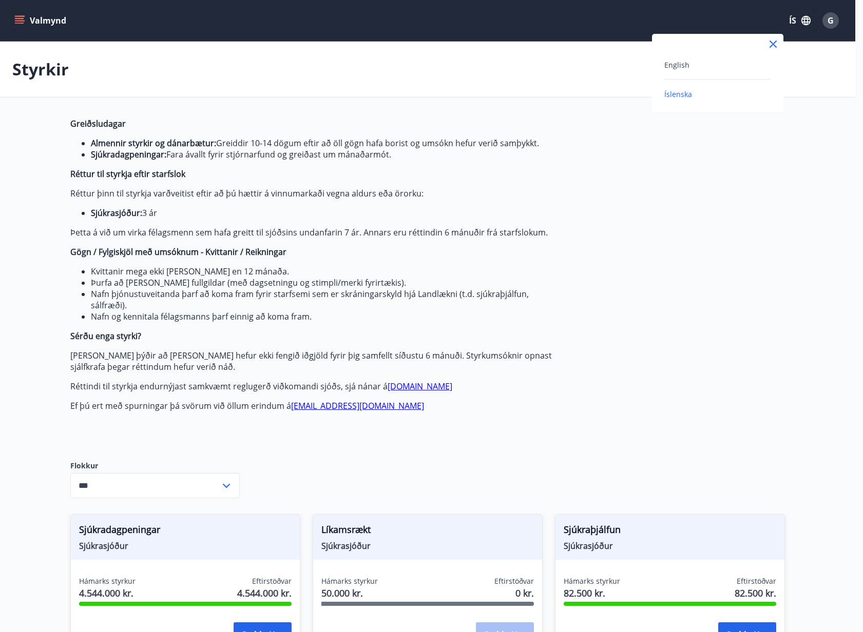
click at [801, 23] on div at bounding box center [431, 316] width 863 height 632
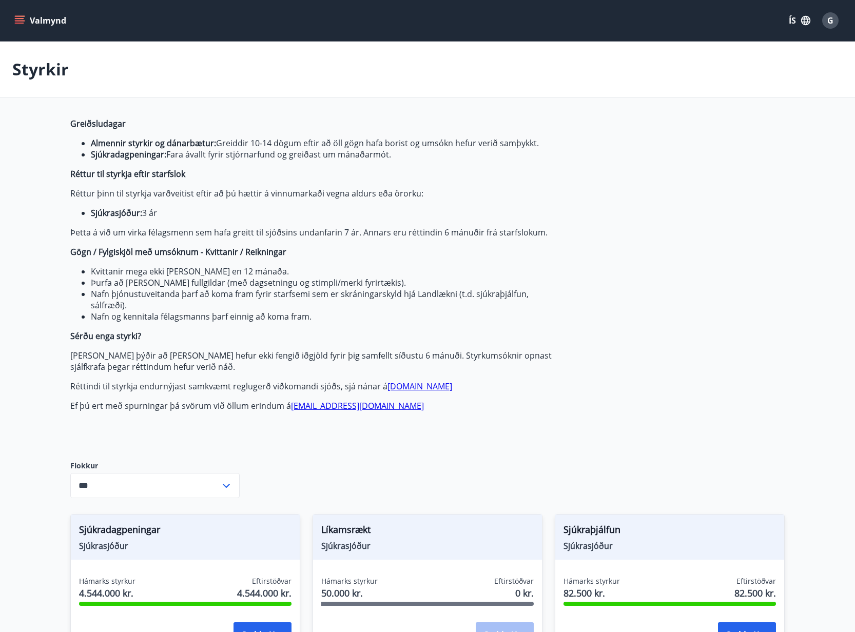
click at [828, 24] on span "G" at bounding box center [830, 20] width 6 height 11
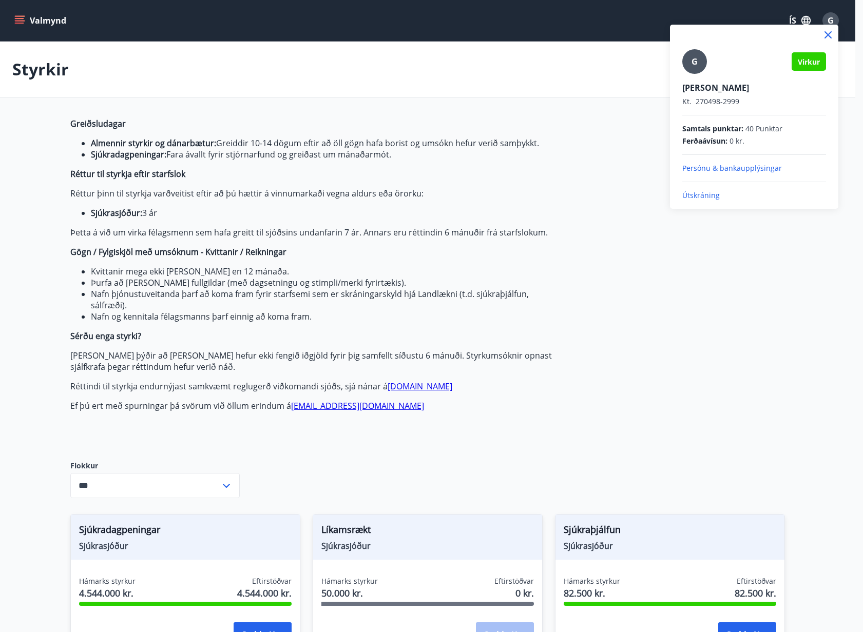
click at [729, 97] on p "Kt. 270498-2999" at bounding box center [754, 102] width 144 height 10
click at [731, 165] on p "Persónu & bankaupplýsingar" at bounding box center [754, 168] width 144 height 10
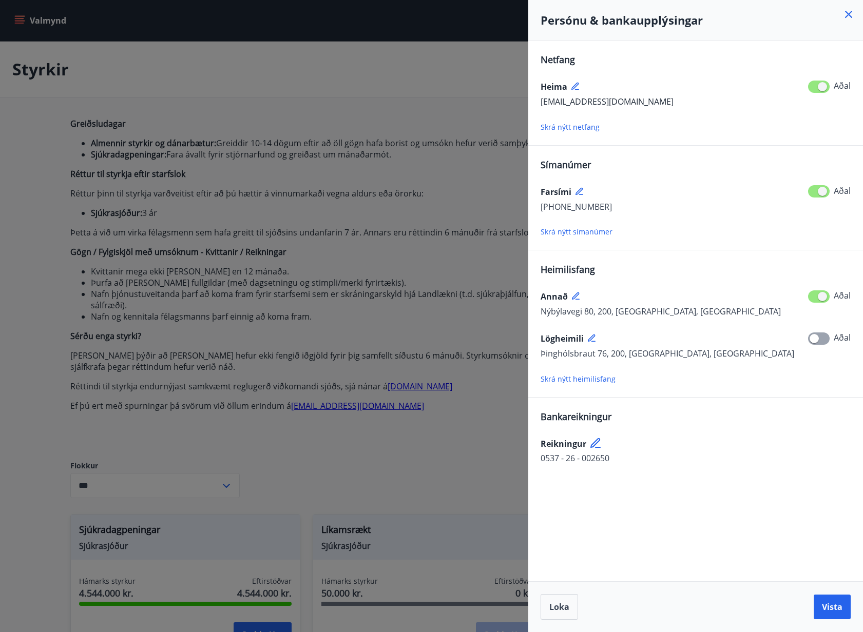
click at [479, 194] on div at bounding box center [431, 316] width 863 height 632
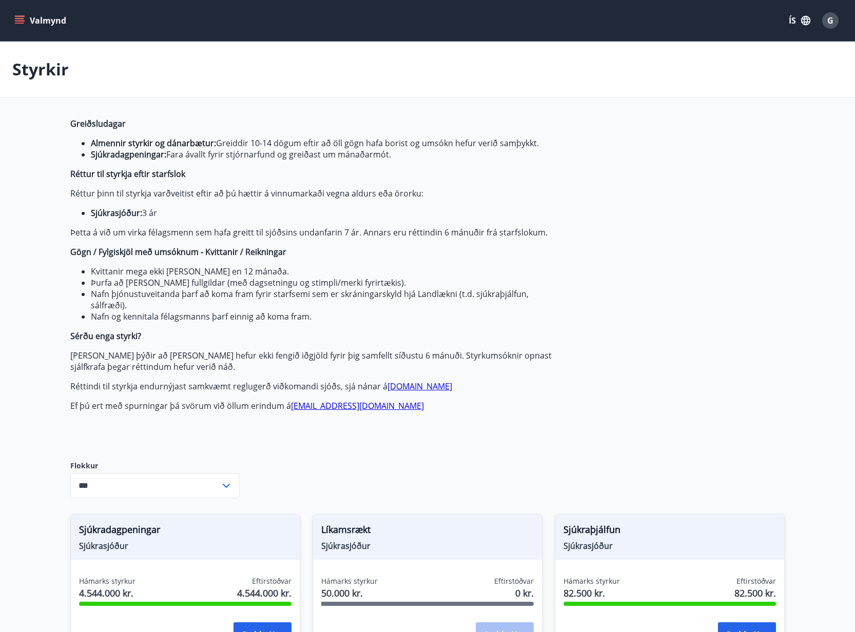
click at [21, 29] on button "Valmynd" at bounding box center [41, 20] width 58 height 18
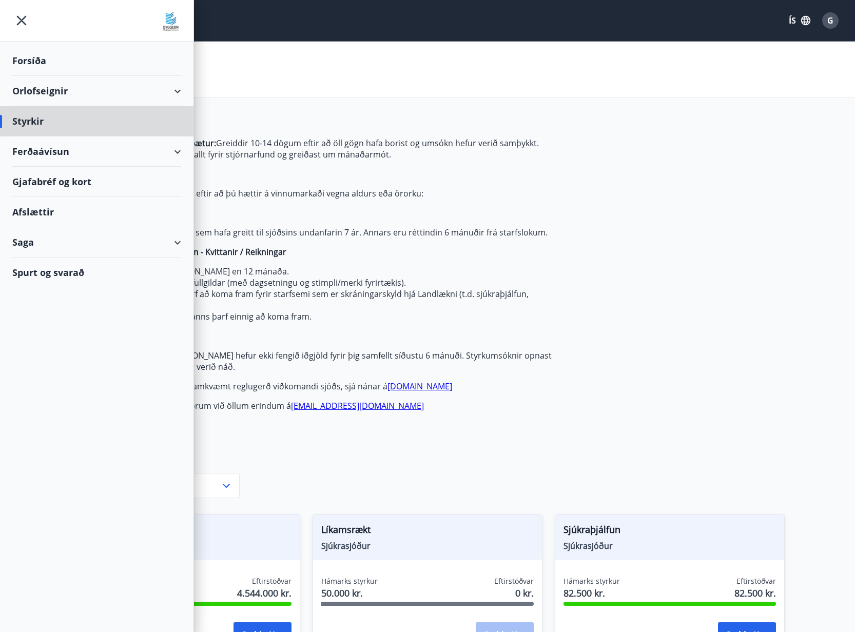
click at [41, 56] on div "Forsíða" at bounding box center [96, 61] width 169 height 30
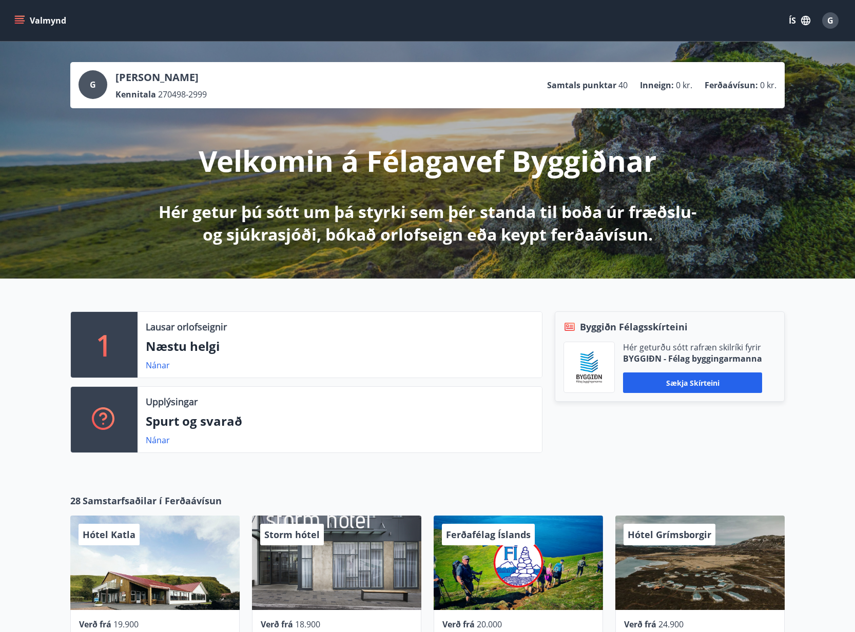
click at [22, 9] on div "Valmynd ÍS G" at bounding box center [427, 20] width 831 height 25
click at [27, 5] on div "Valmynd ÍS G" at bounding box center [427, 20] width 855 height 41
click at [23, 12] on button "Valmynd" at bounding box center [41, 20] width 58 height 18
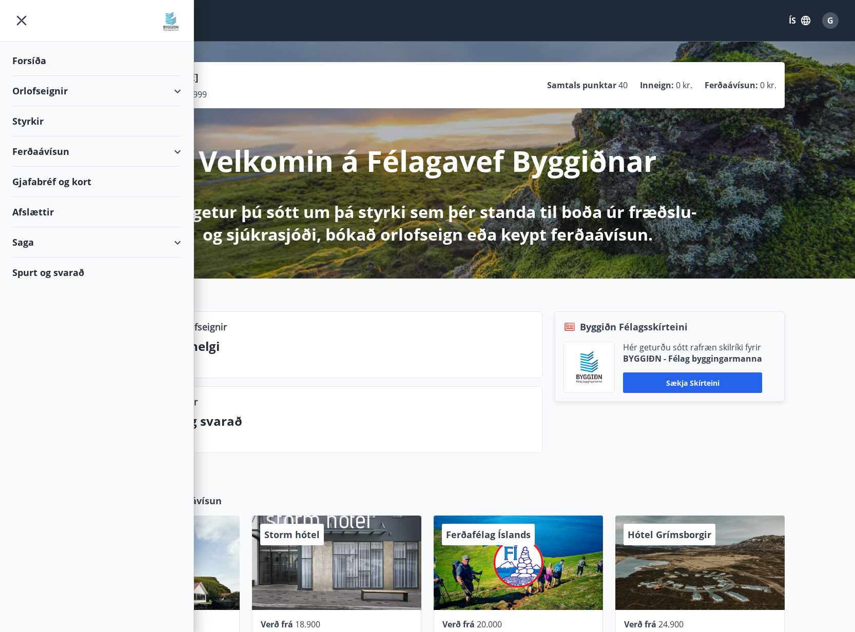
click at [37, 122] on div "Styrkir" at bounding box center [96, 121] width 169 height 30
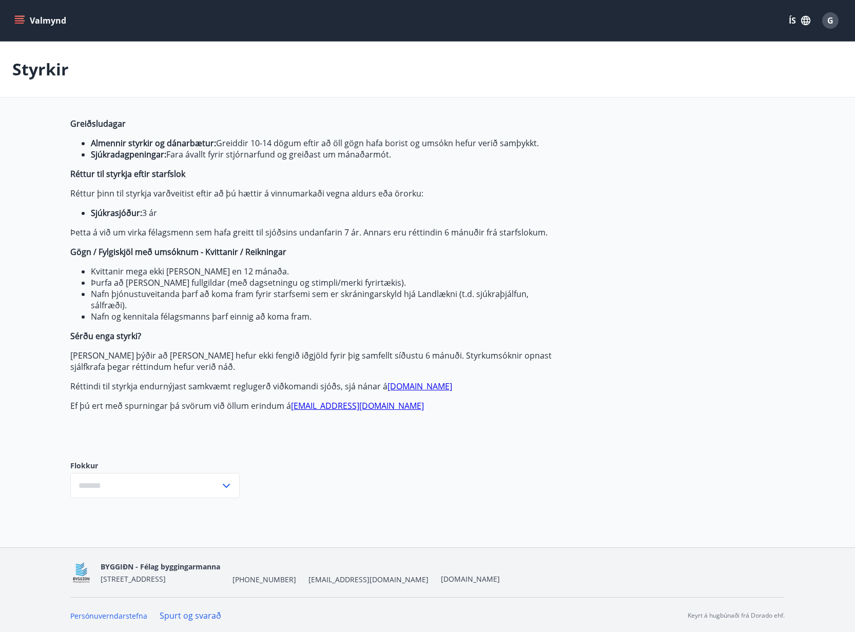
type input "***"
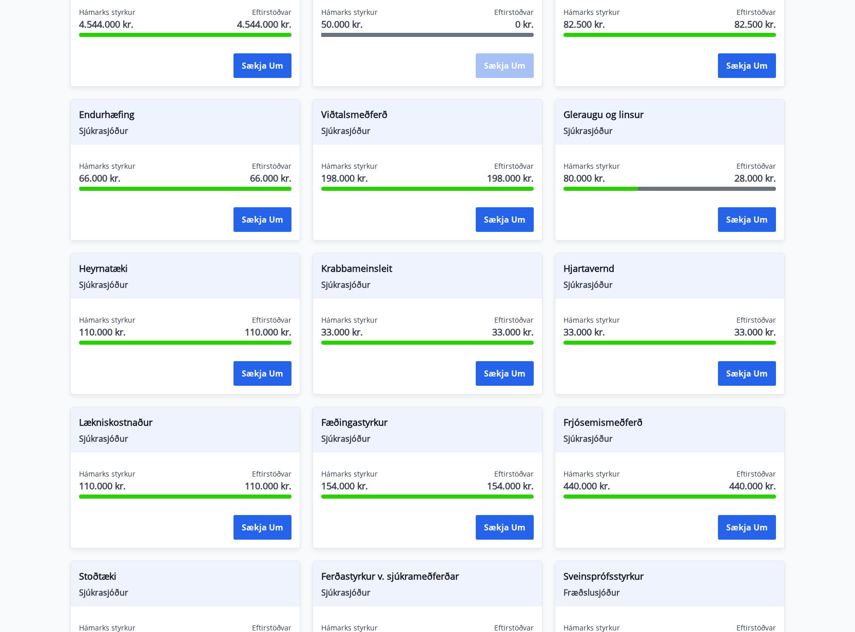
scroll to position [433, 0]
